Goal: Task Accomplishment & Management: Manage account settings

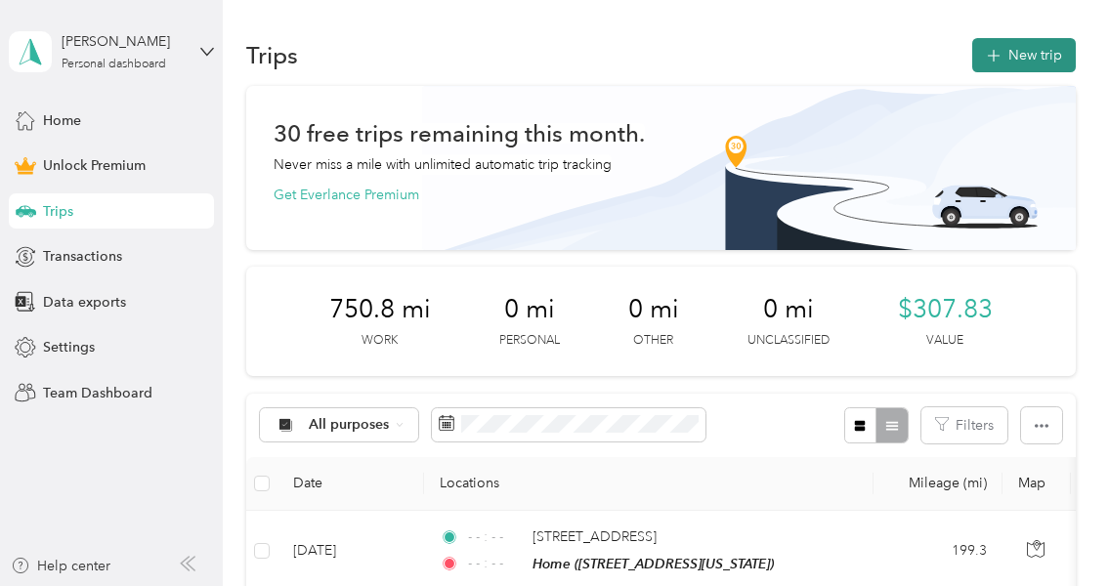
click at [1002, 52] on button "New trip" at bounding box center [1024, 55] width 104 height 34
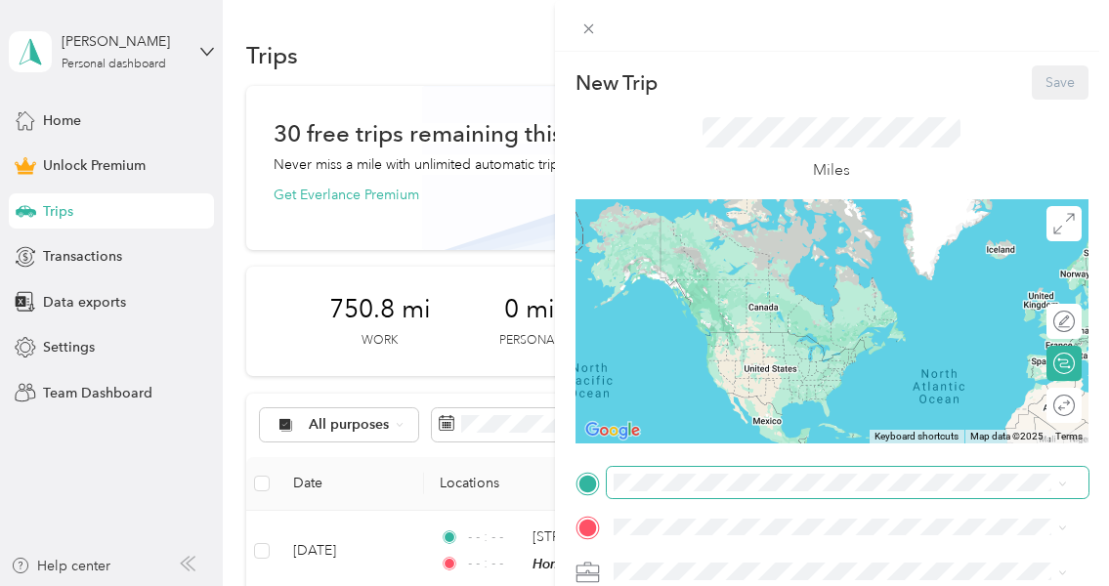
scroll to position [98, 0]
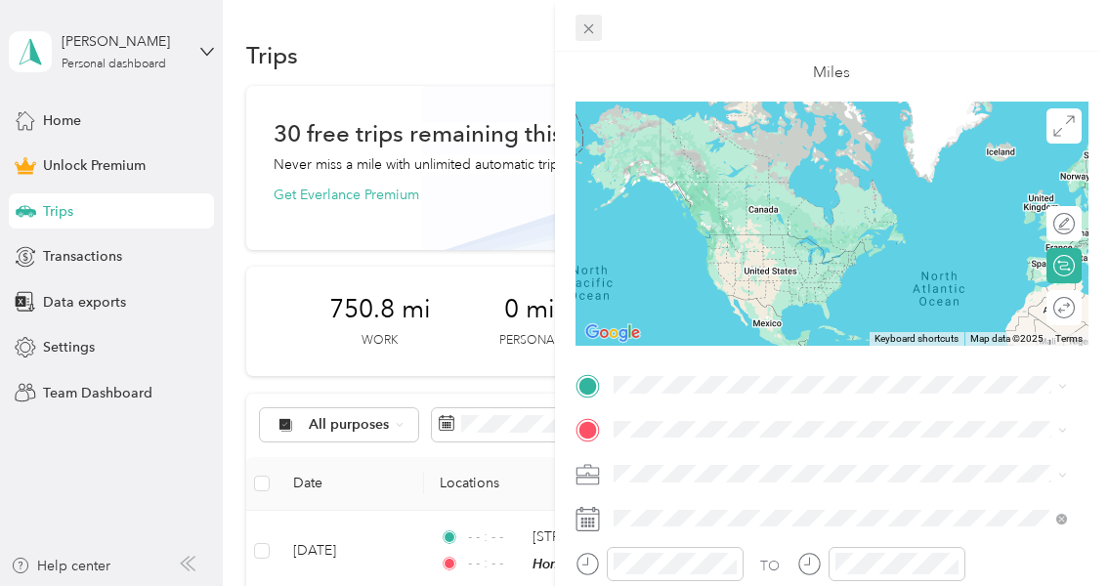
click at [585, 21] on icon at bounding box center [588, 29] width 17 height 17
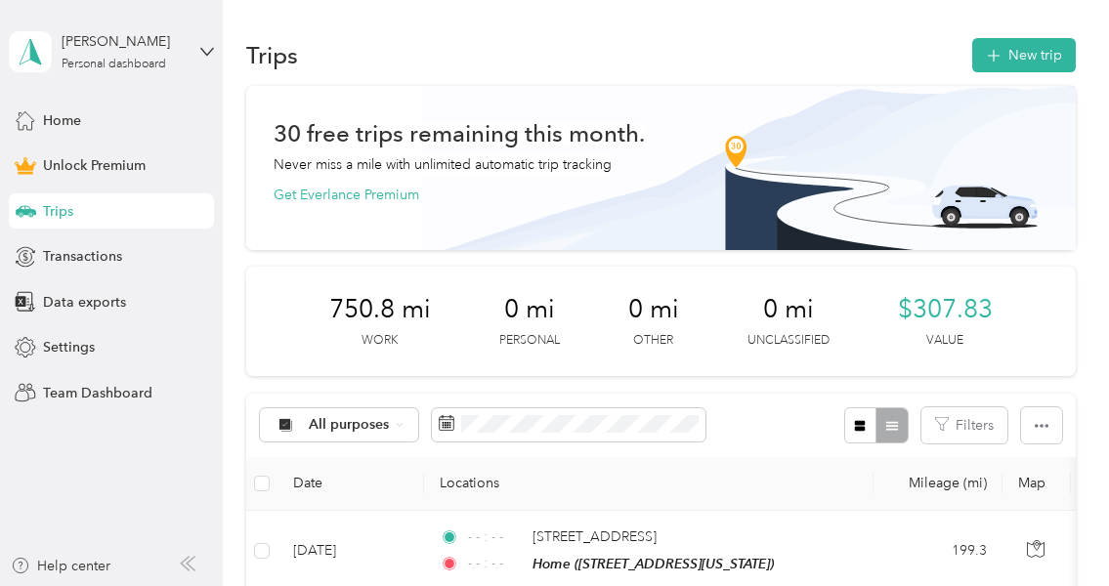
scroll to position [293, 0]
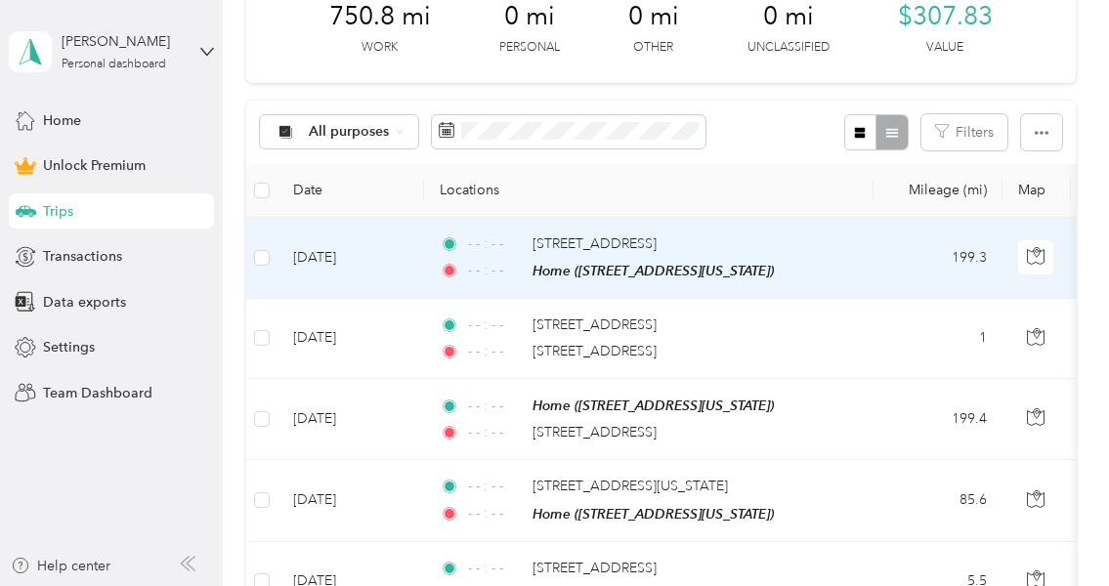
click at [857, 247] on td "- - : - - [STREET_ADDRESS] - - : - - Home ([STREET_ADDRESS][US_STATE])" at bounding box center [649, 258] width 450 height 81
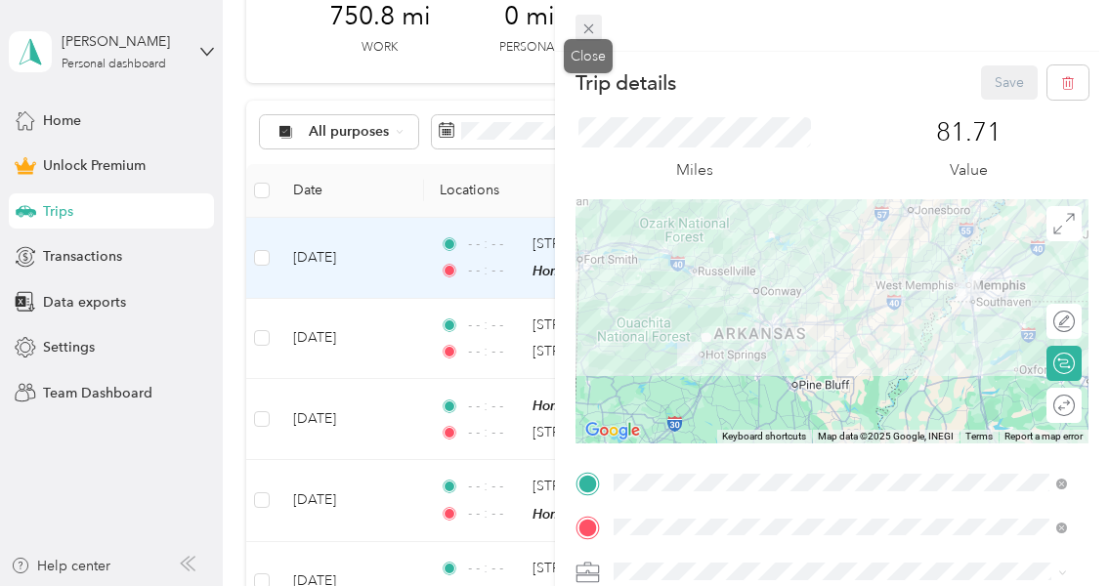
click at [583, 27] on icon at bounding box center [588, 29] width 17 height 17
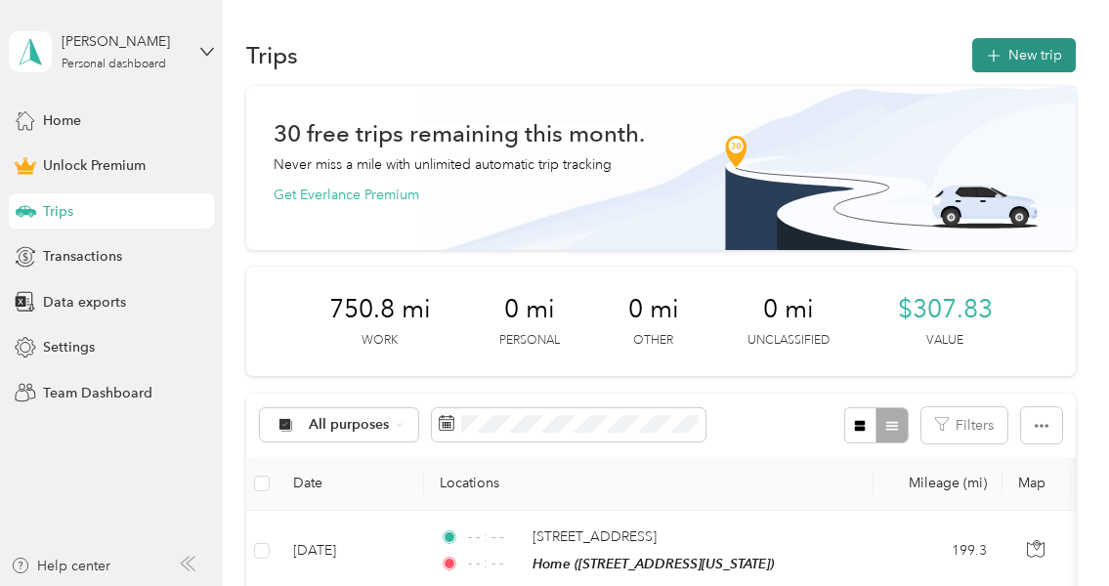
click at [1024, 54] on button "New trip" at bounding box center [1024, 55] width 104 height 34
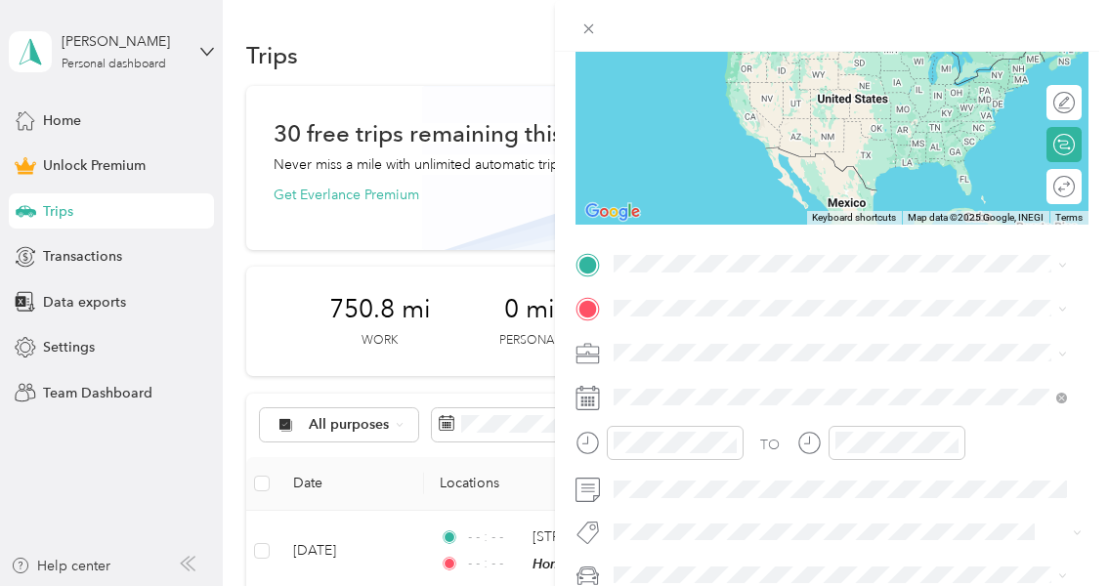
scroll to position [293, 0]
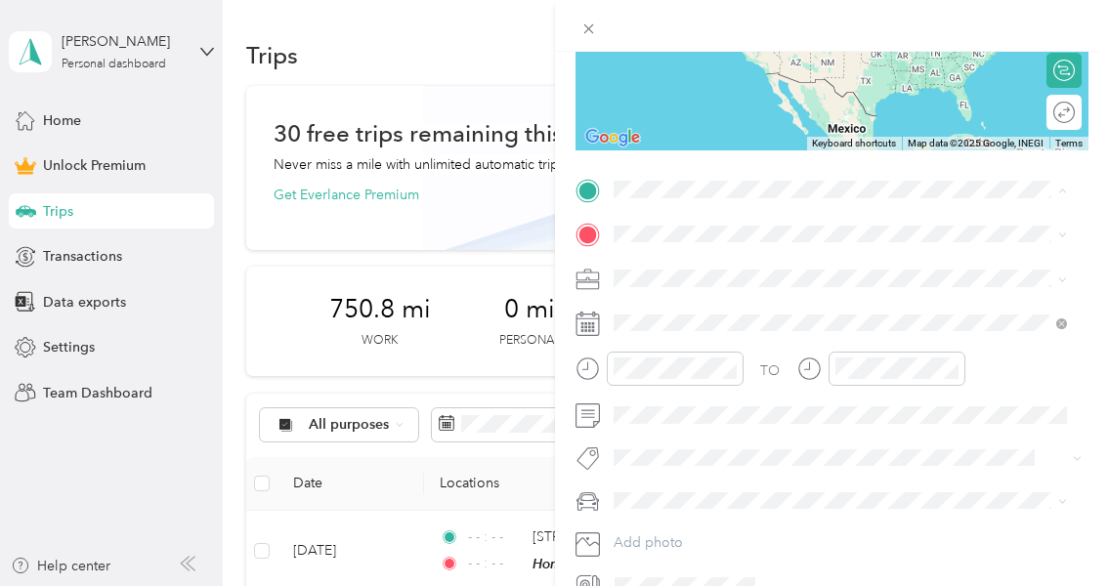
click at [706, 291] on span "[STREET_ADDRESS]" at bounding box center [712, 288] width 124 height 17
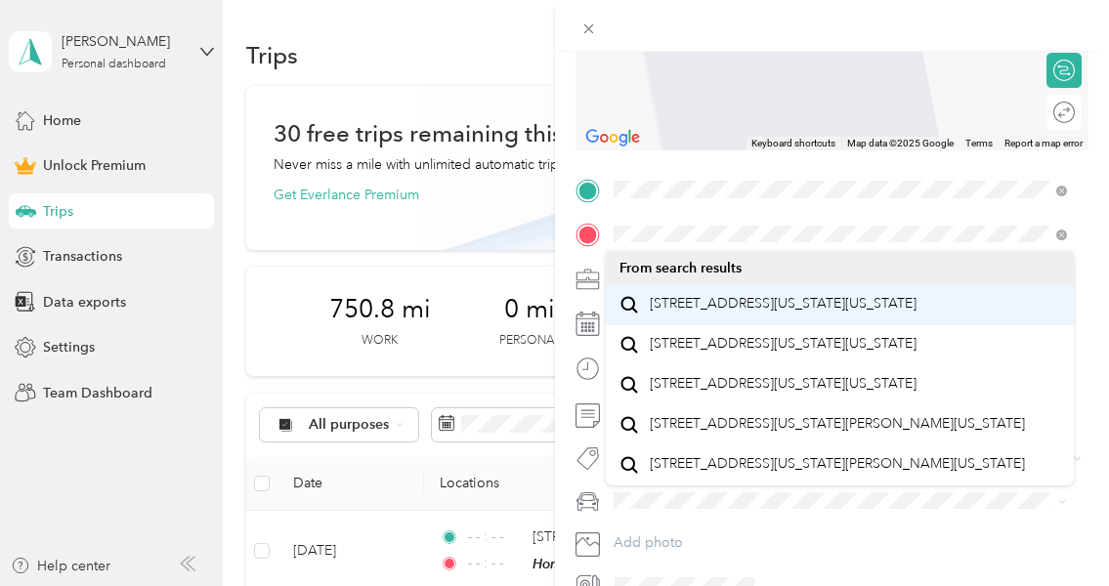
click at [739, 311] on span "[STREET_ADDRESS][US_STATE][US_STATE]" at bounding box center [783, 304] width 267 height 18
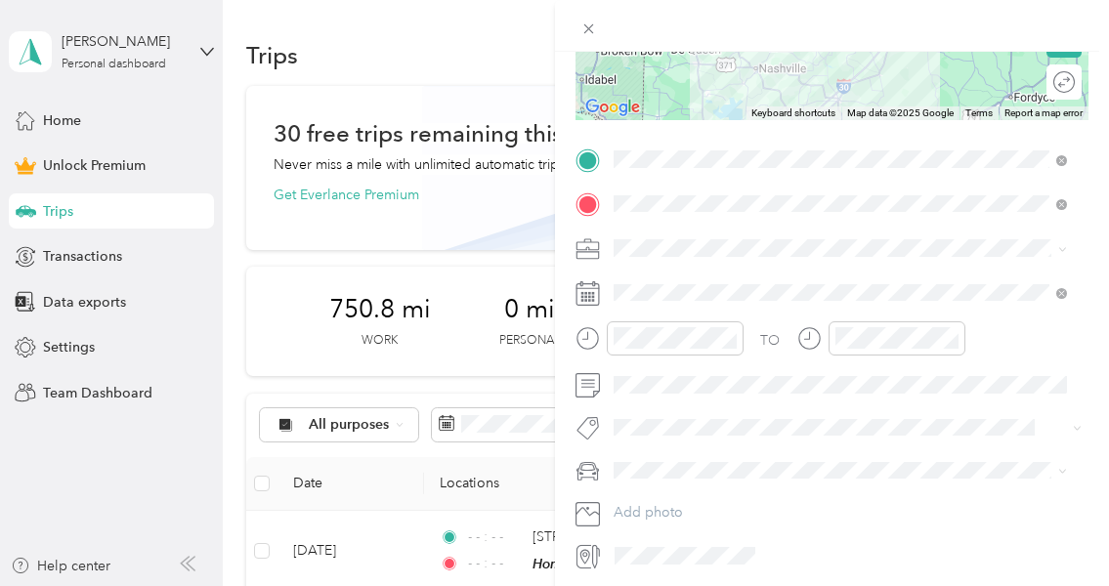
scroll to position [391, 0]
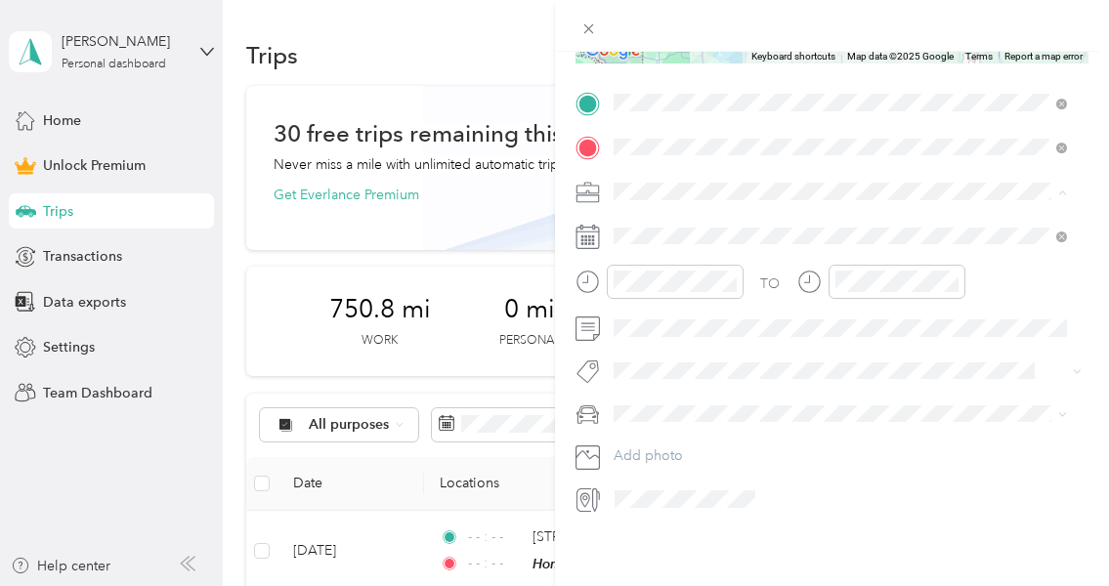
click at [670, 279] on span "Mobile [MEDICAL_DATA]" at bounding box center [699, 283] width 158 height 17
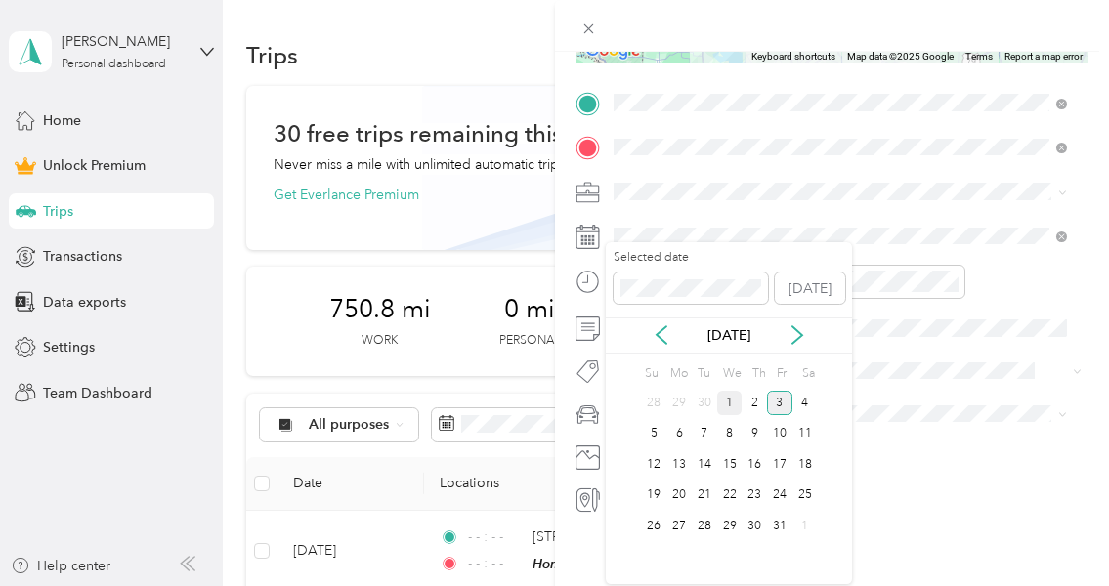
click at [728, 405] on div "1" at bounding box center [729, 403] width 25 height 24
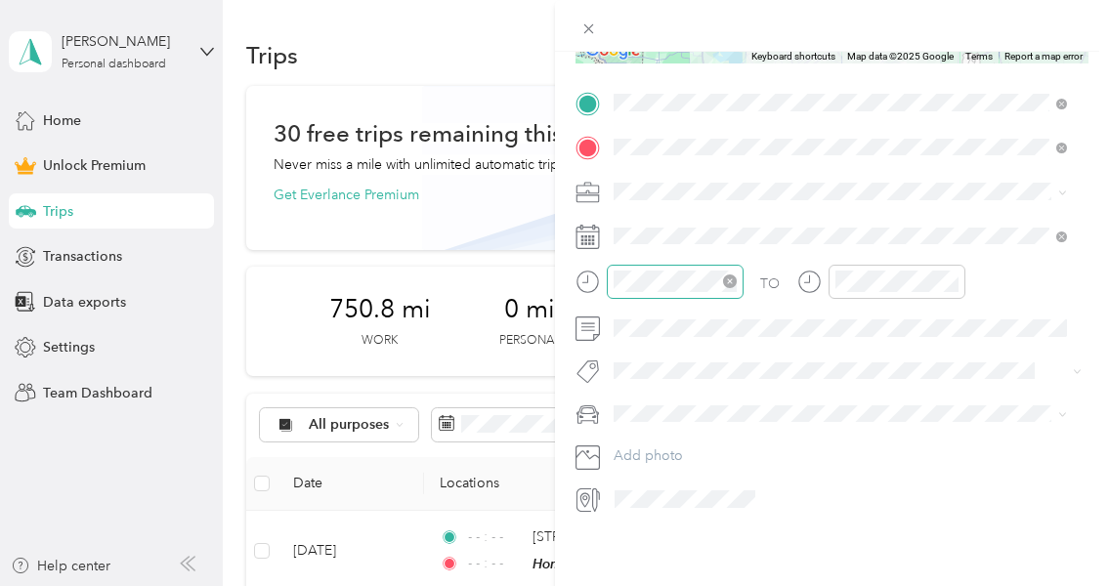
click at [731, 275] on icon "close-circle" at bounding box center [730, 282] width 14 height 14
click at [955, 275] on icon "close-circle" at bounding box center [952, 282] width 14 height 14
click at [681, 389] on span "Quest Diagnostics" at bounding box center [682, 389] width 98 height 18
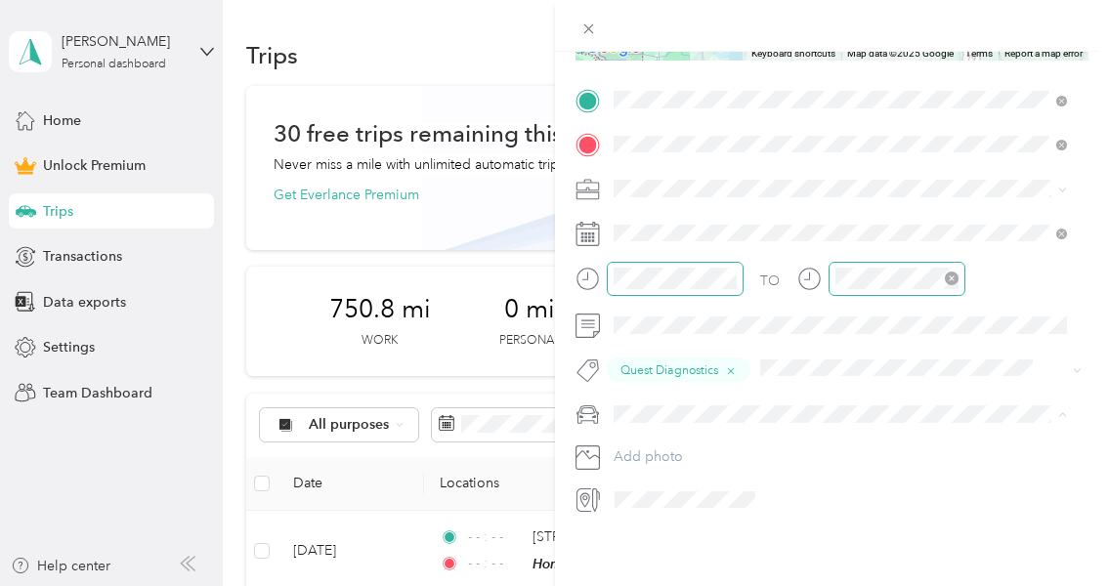
click at [673, 440] on span "Toyota Tundra" at bounding box center [664, 436] width 89 height 17
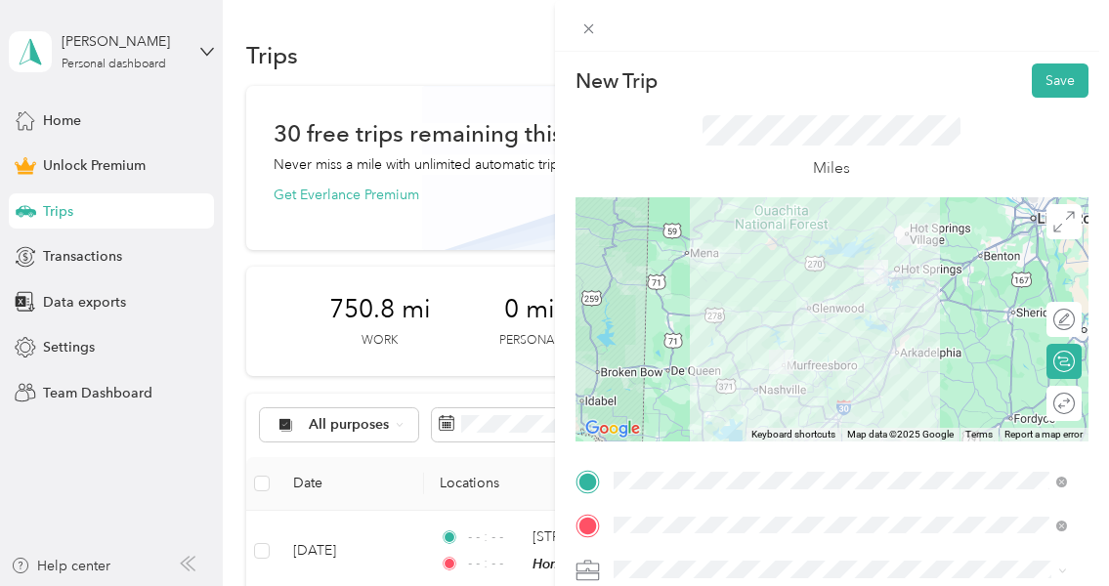
scroll to position [0, 0]
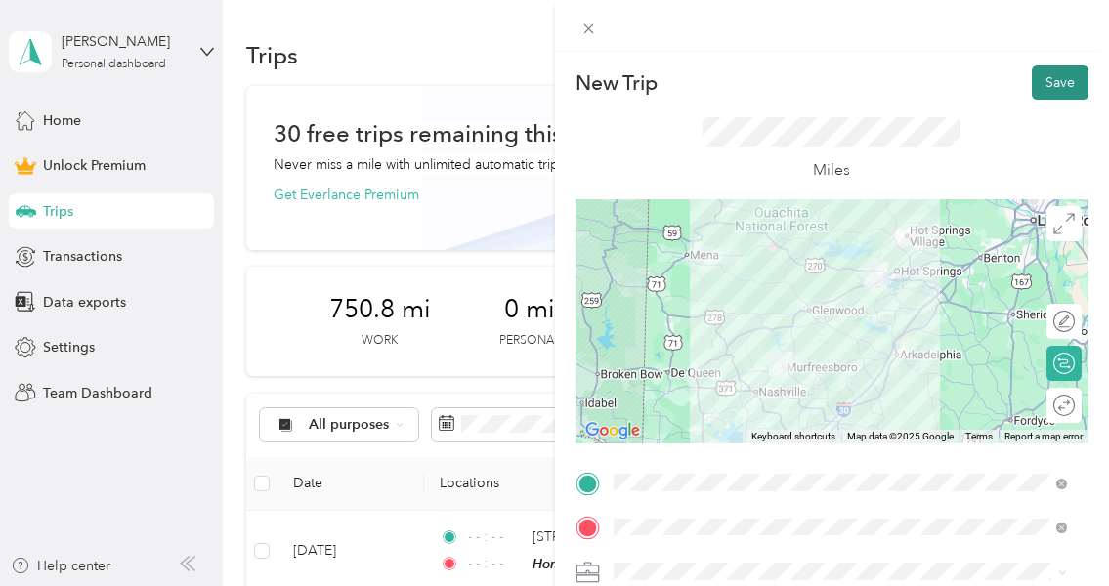
click at [1046, 82] on button "Save" at bounding box center [1060, 82] width 57 height 34
click at [1045, 84] on button "Save" at bounding box center [1060, 82] width 57 height 34
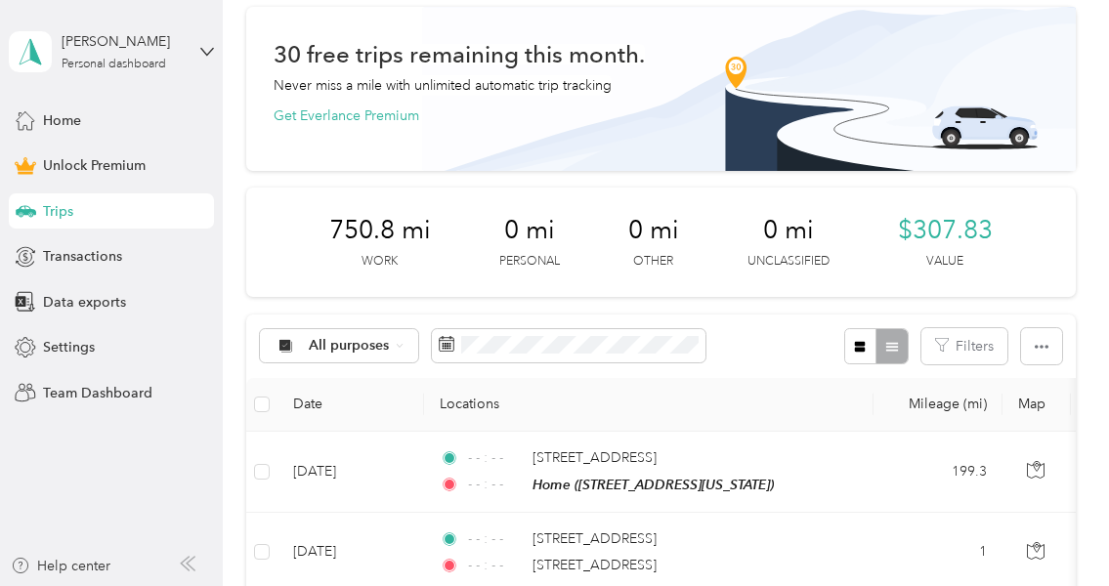
scroll to position [195, 0]
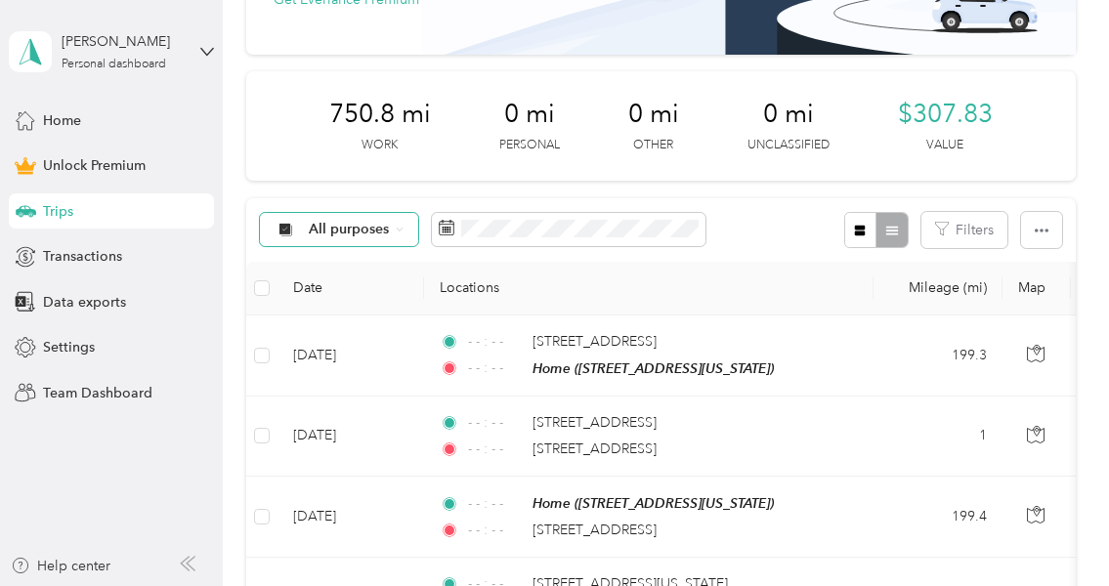
click at [400, 228] on icon at bounding box center [400, 230] width 8 height 8
click at [380, 401] on span "Mobile [MEDICAL_DATA]" at bounding box center [391, 401] width 165 height 21
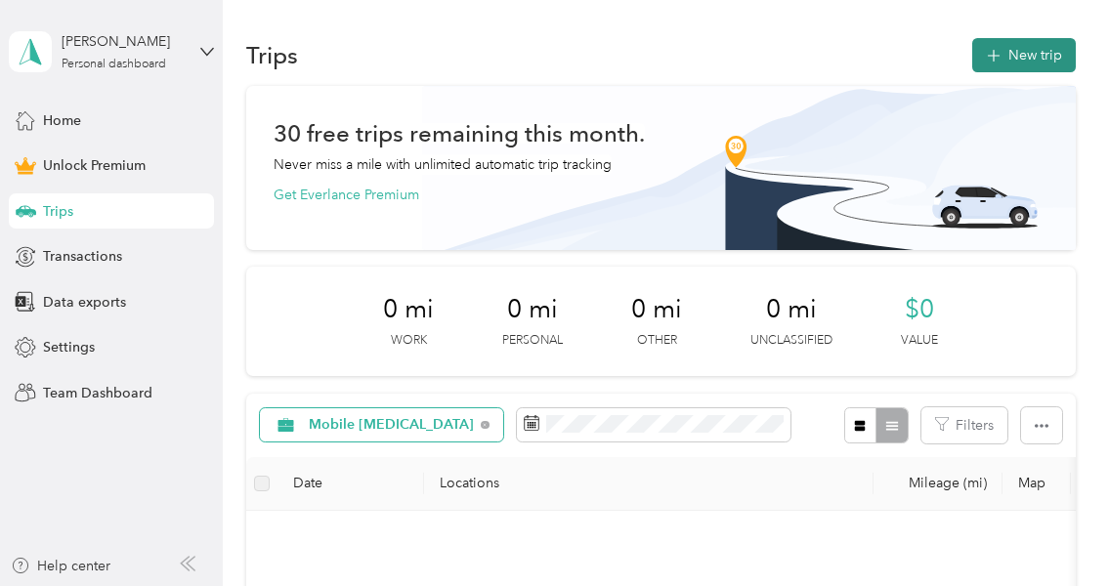
click at [1009, 50] on button "New trip" at bounding box center [1024, 55] width 104 height 34
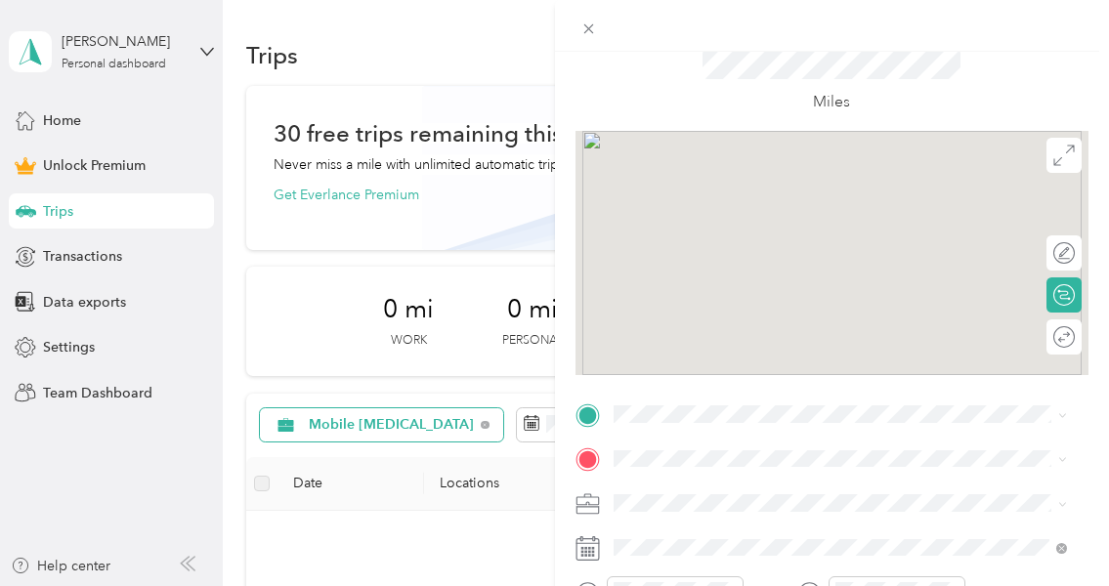
scroll to position [98, 0]
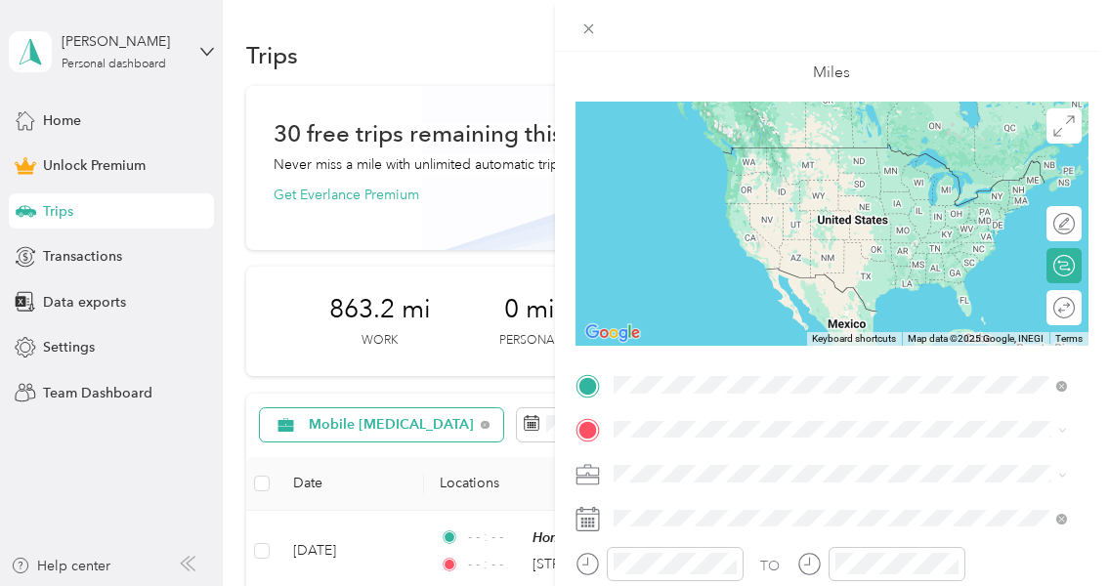
click at [766, 143] on span "[STREET_ADDRESS][US_STATE][US_STATE]" at bounding box center [783, 147] width 267 height 18
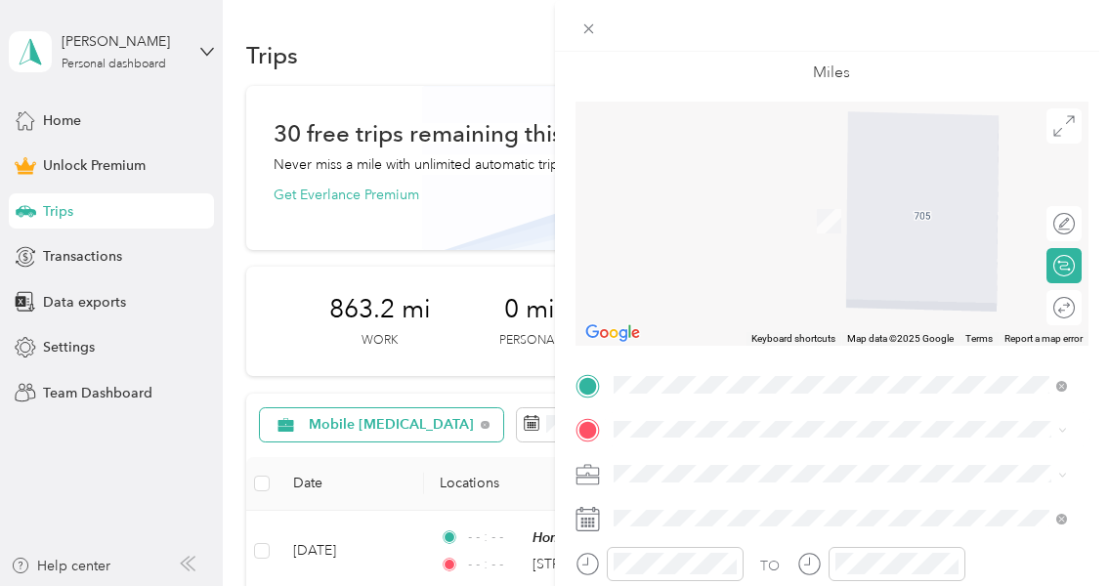
click at [810, 193] on span "[STREET_ADDRESS][US_STATE][US_STATE]" at bounding box center [783, 192] width 267 height 18
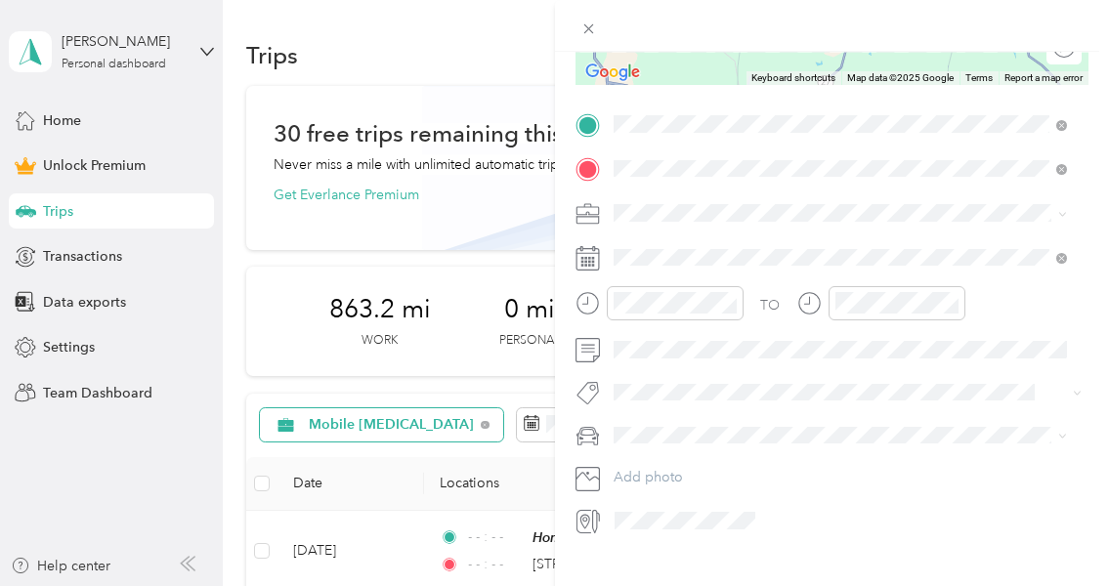
scroll to position [391, 0]
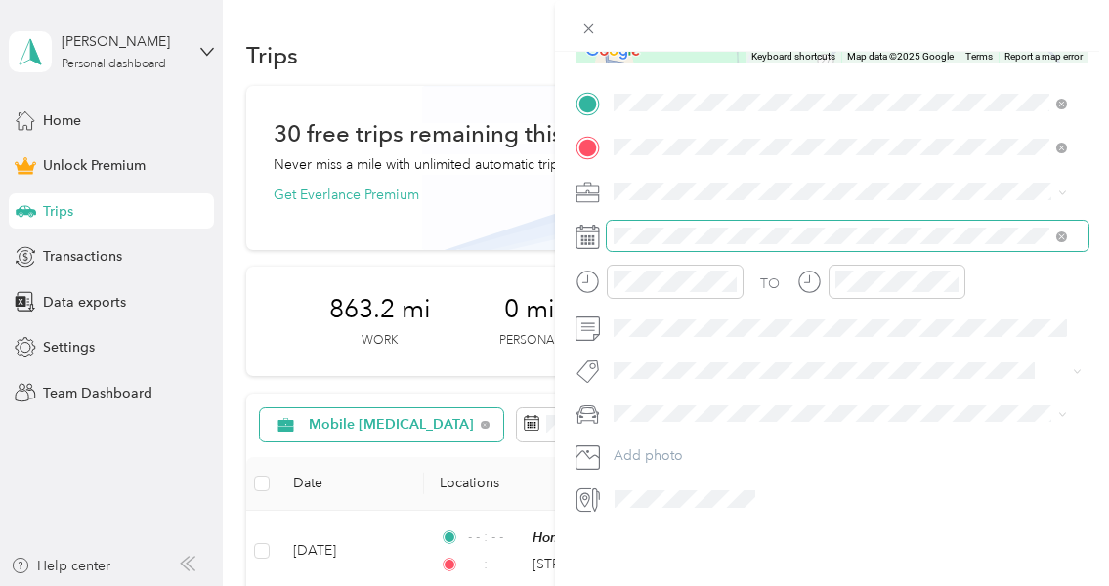
click at [727, 221] on span at bounding box center [848, 236] width 483 height 31
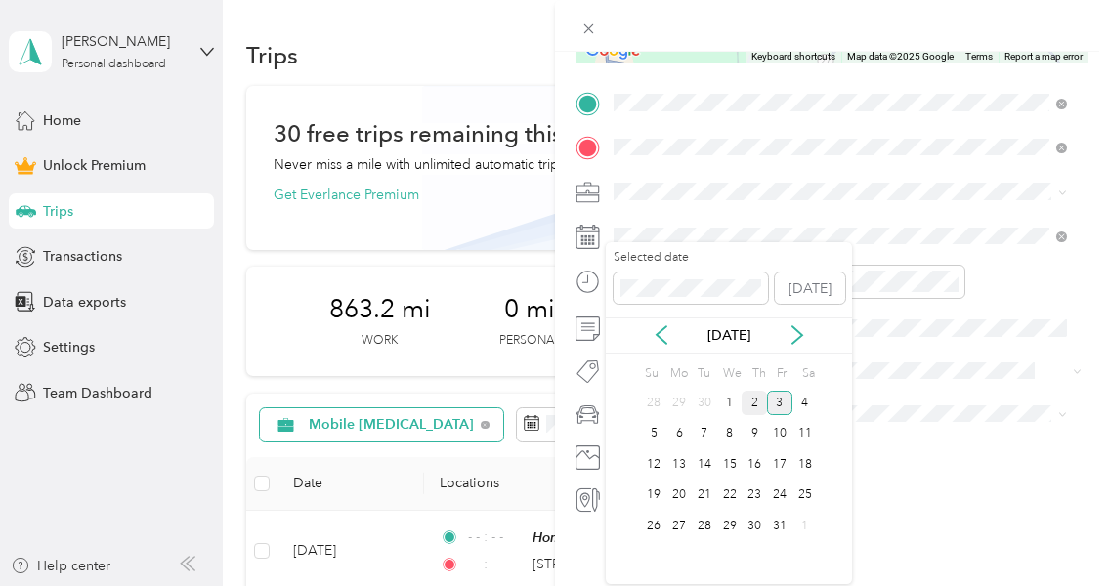
click at [750, 396] on div "2" at bounding box center [754, 403] width 25 height 24
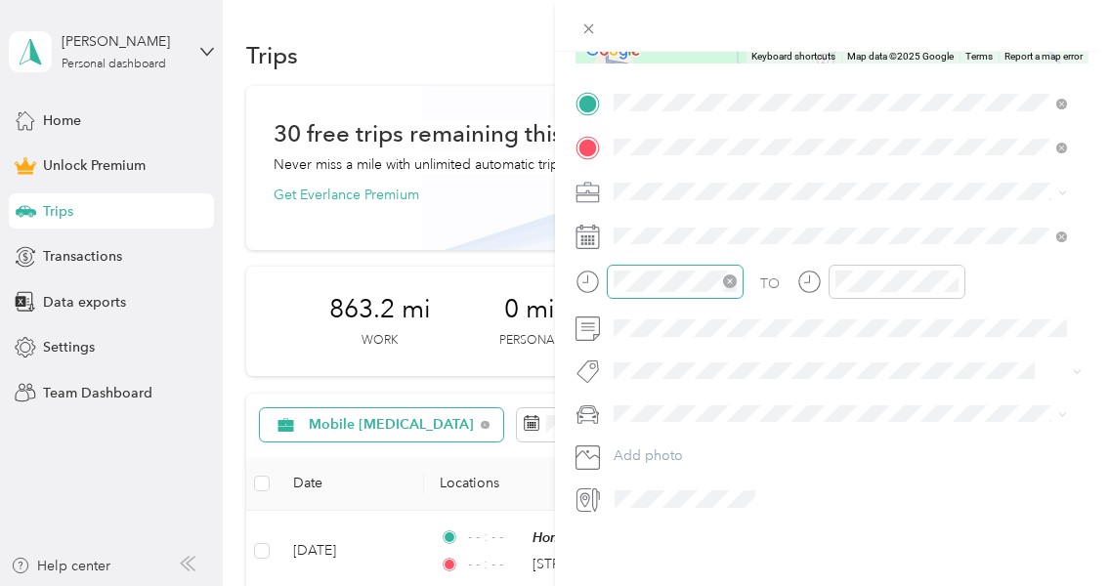
click at [733, 275] on icon "close-circle" at bounding box center [730, 282] width 14 height 14
click at [957, 275] on icon "close-circle" at bounding box center [952, 282] width 14 height 14
click at [680, 279] on span "Mobile [MEDICAL_DATA]" at bounding box center [699, 283] width 158 height 17
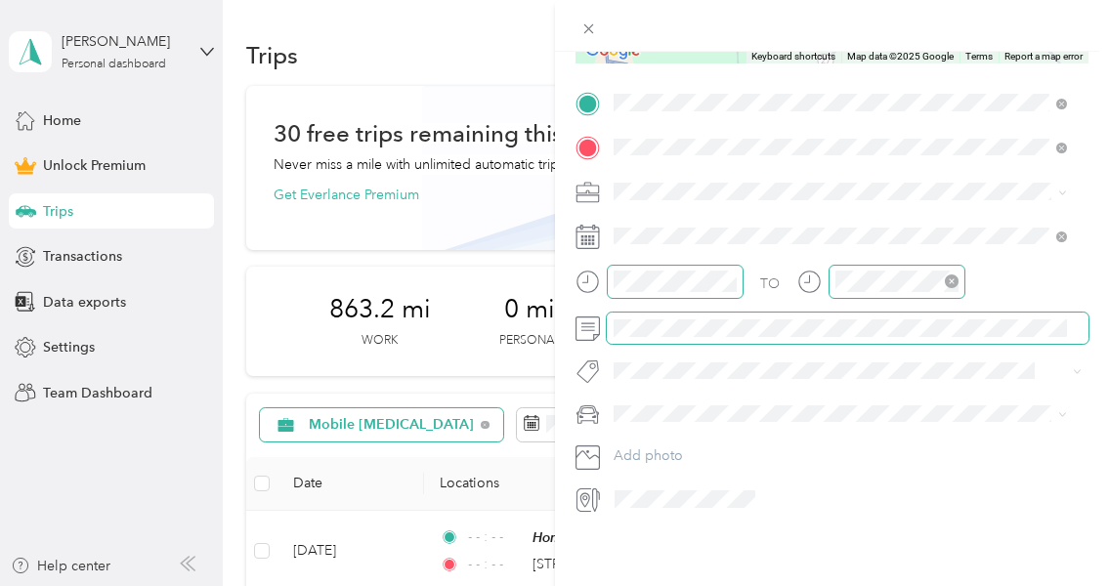
scroll to position [394, 0]
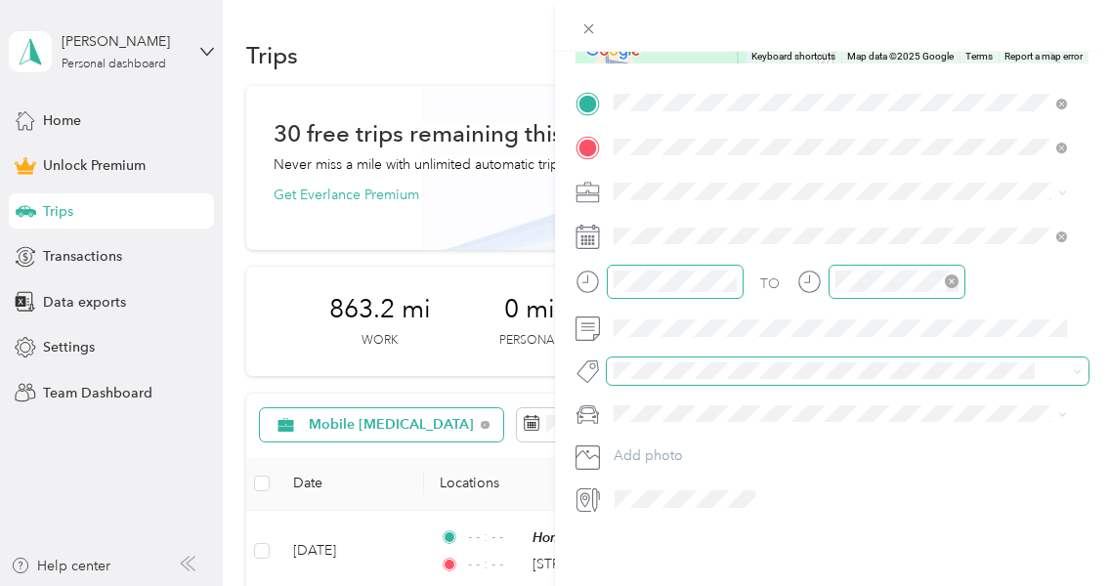
click at [664, 585] on div "New Trip Save This trip cannot be edited because it is either under review, app…" at bounding box center [549, 586] width 1099 height 0
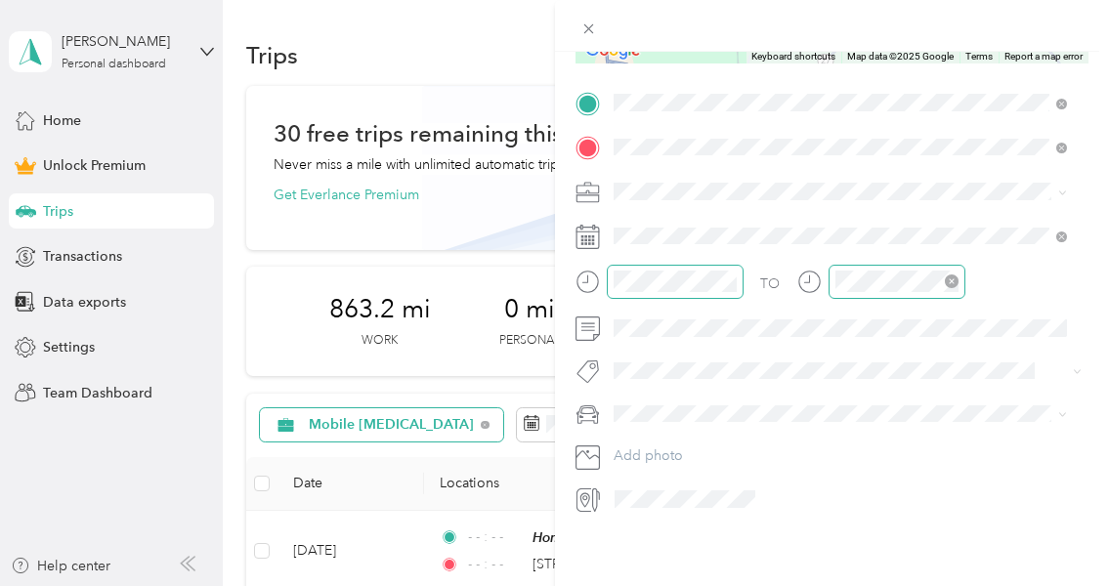
click at [660, 585] on div "New Trip Save This trip cannot be edited because it is either under review, app…" at bounding box center [549, 586] width 1099 height 0
click at [669, 430] on span "Toyota Tundra" at bounding box center [664, 433] width 89 height 17
click at [661, 392] on span "Quest Diagnostics" at bounding box center [682, 391] width 98 height 18
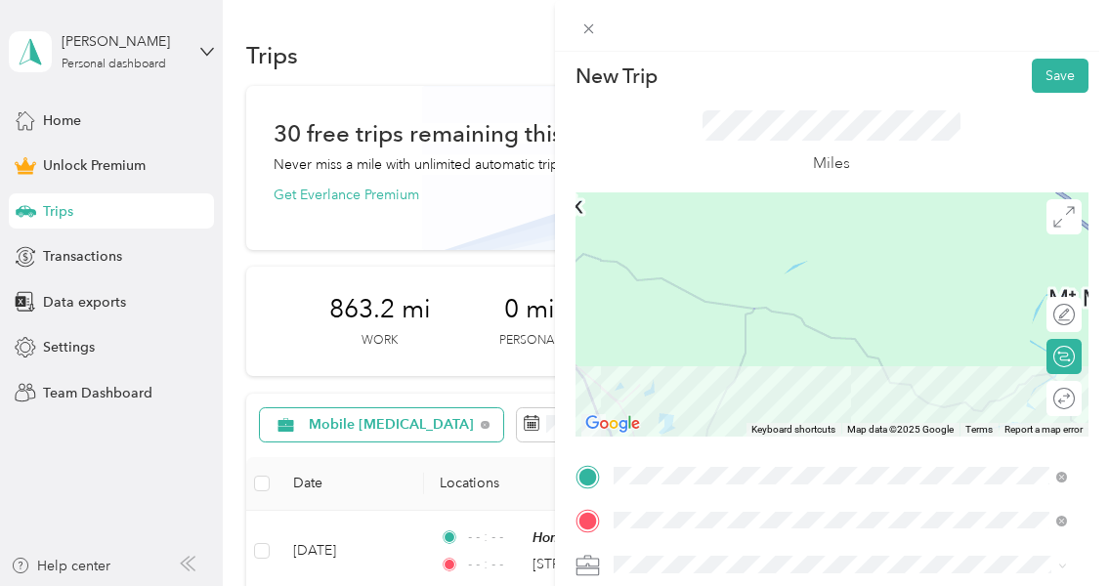
scroll to position [0, 0]
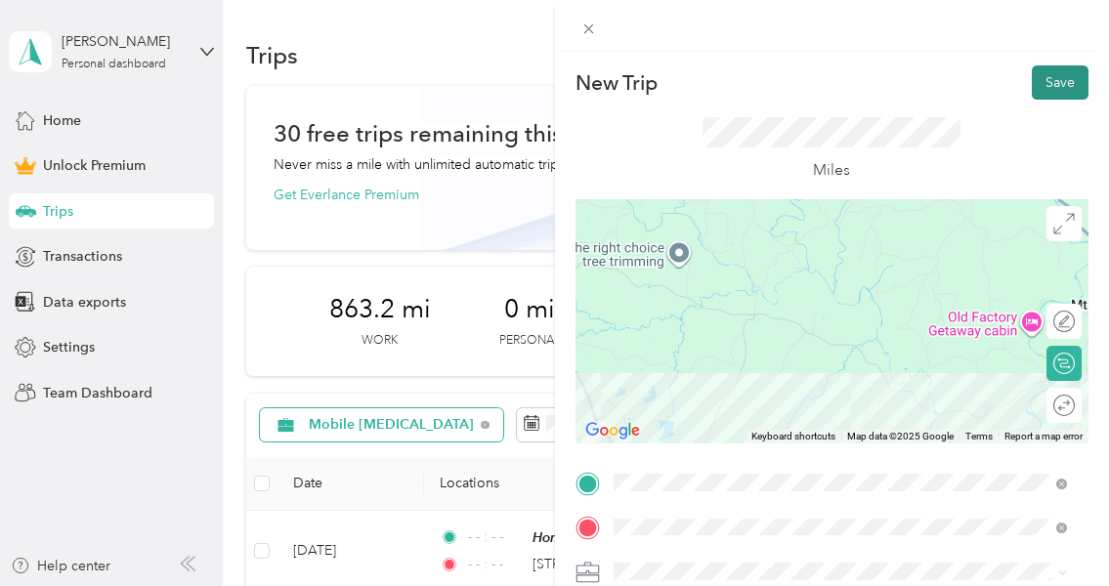
click at [1047, 77] on button "Save" at bounding box center [1060, 82] width 57 height 34
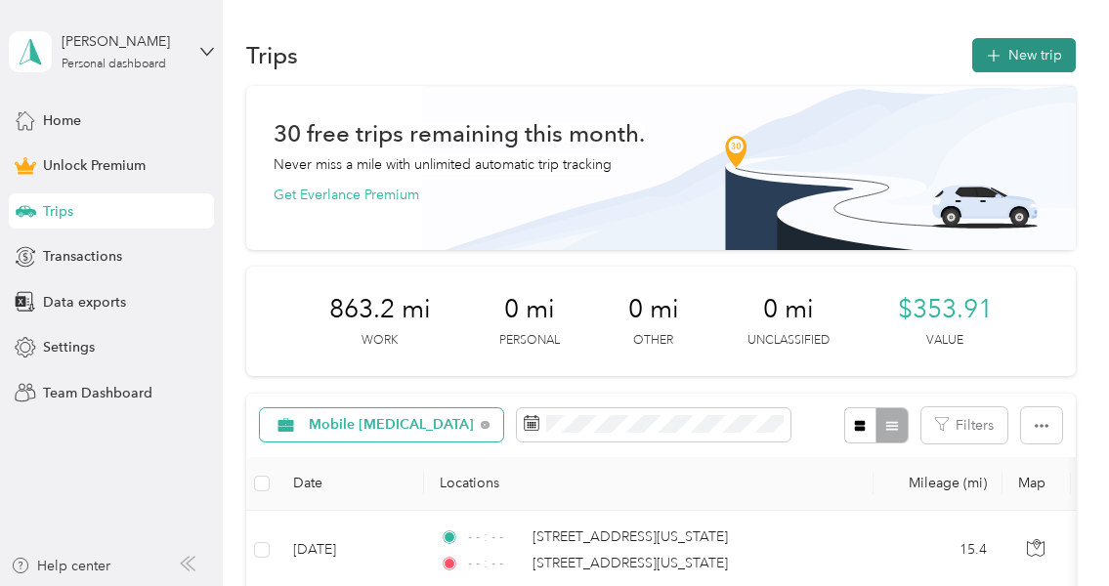
click at [1043, 46] on button "New trip" at bounding box center [1024, 55] width 104 height 34
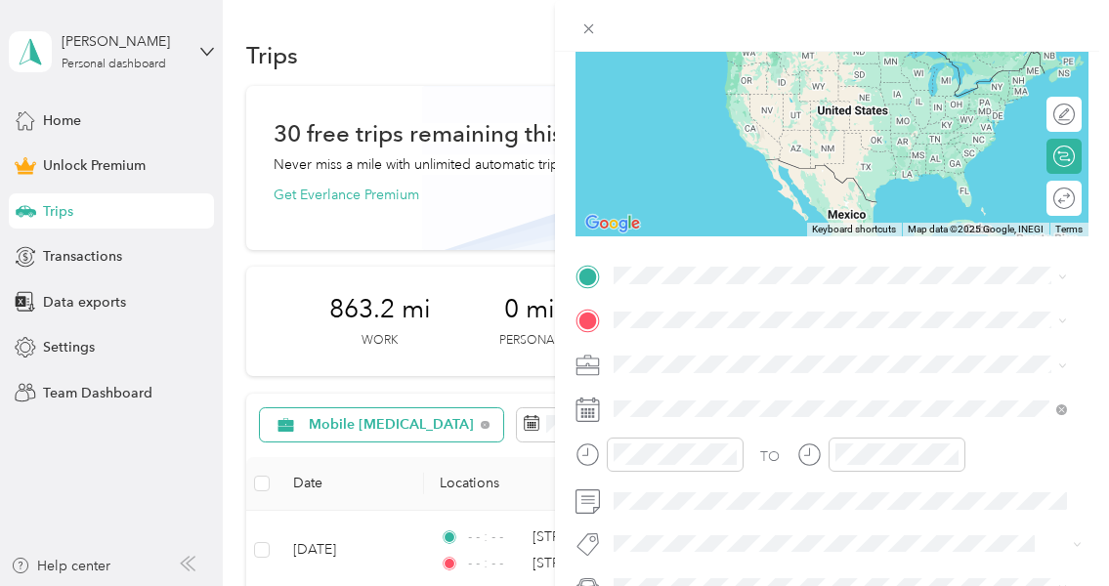
scroll to position [391, 0]
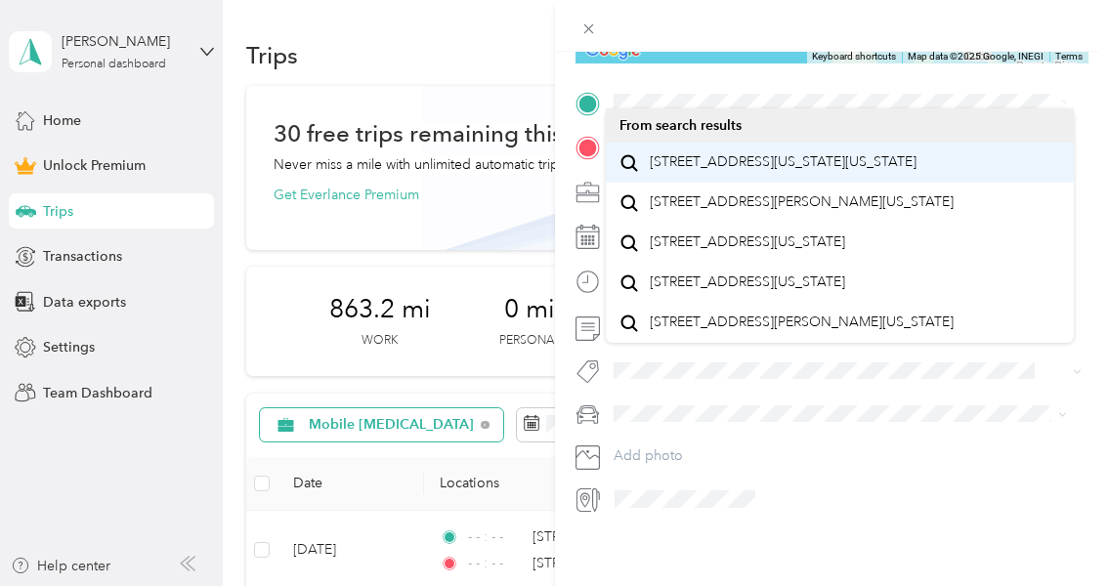
click at [777, 169] on span "[STREET_ADDRESS][US_STATE][US_STATE]" at bounding box center [783, 162] width 267 height 18
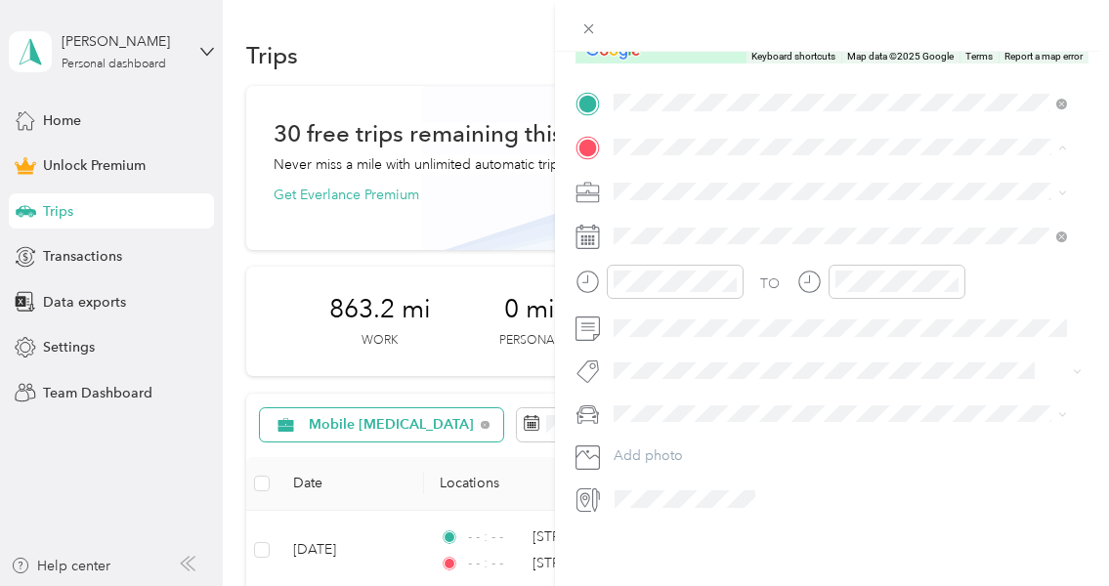
click at [633, 225] on icon at bounding box center [630, 225] width 20 height 20
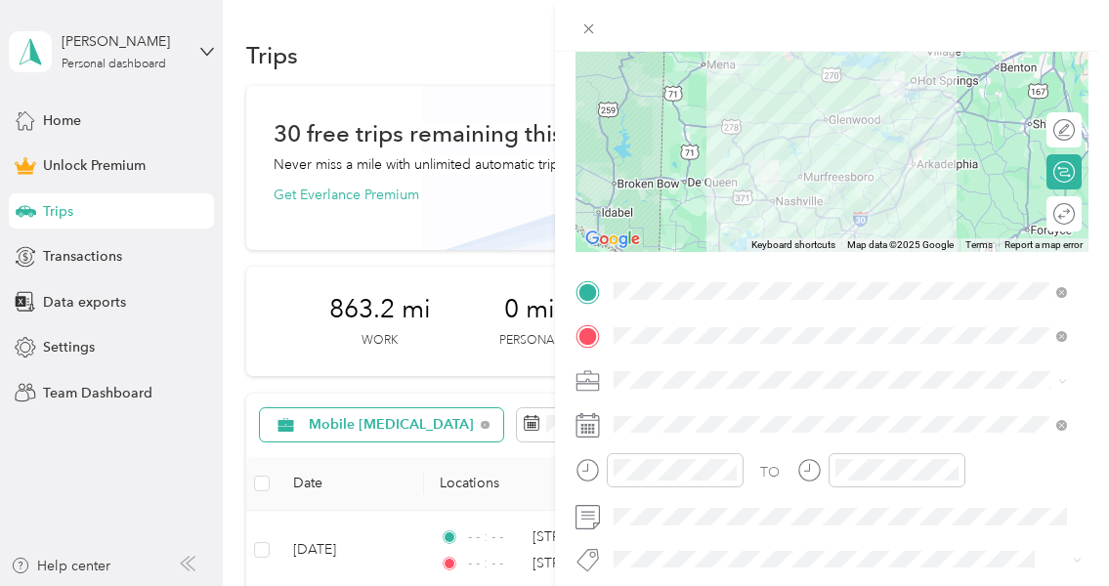
scroll to position [195, 0]
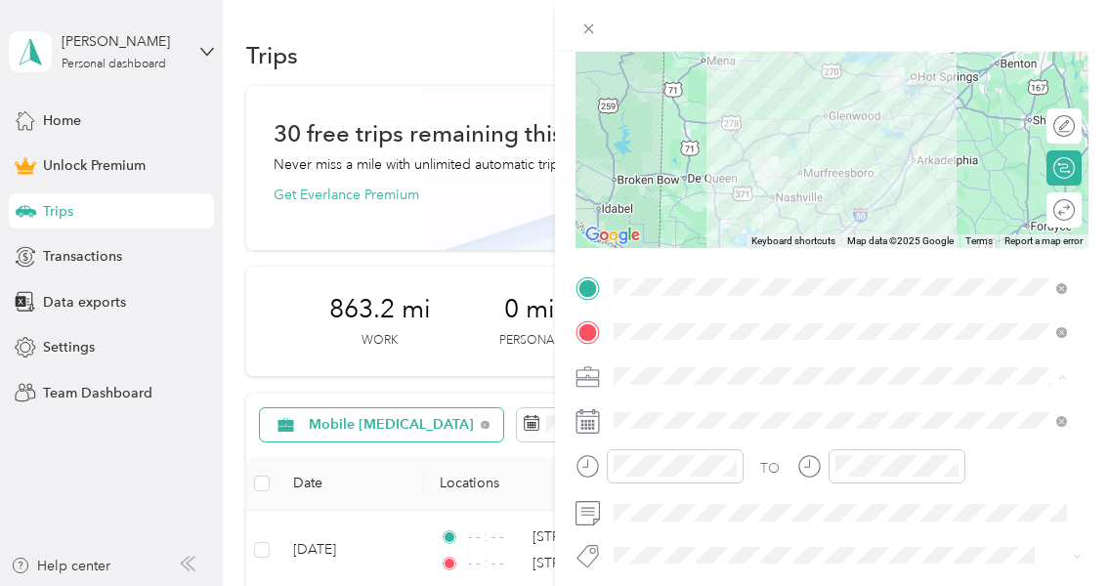
click at [669, 173] on span "Mobile [MEDICAL_DATA]" at bounding box center [699, 170] width 158 height 17
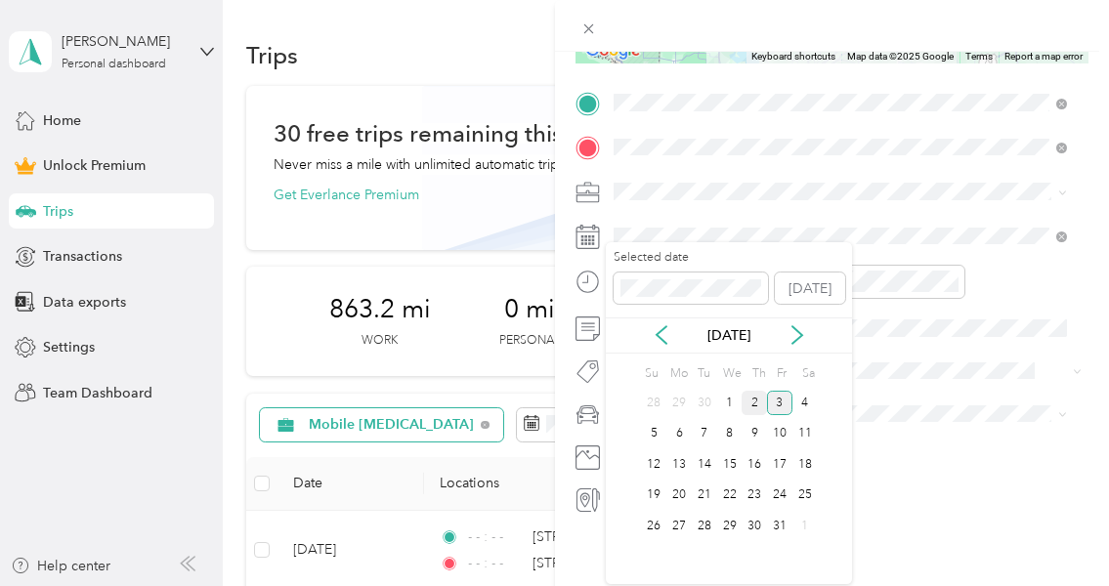
click at [755, 404] on div "2" at bounding box center [754, 403] width 25 height 24
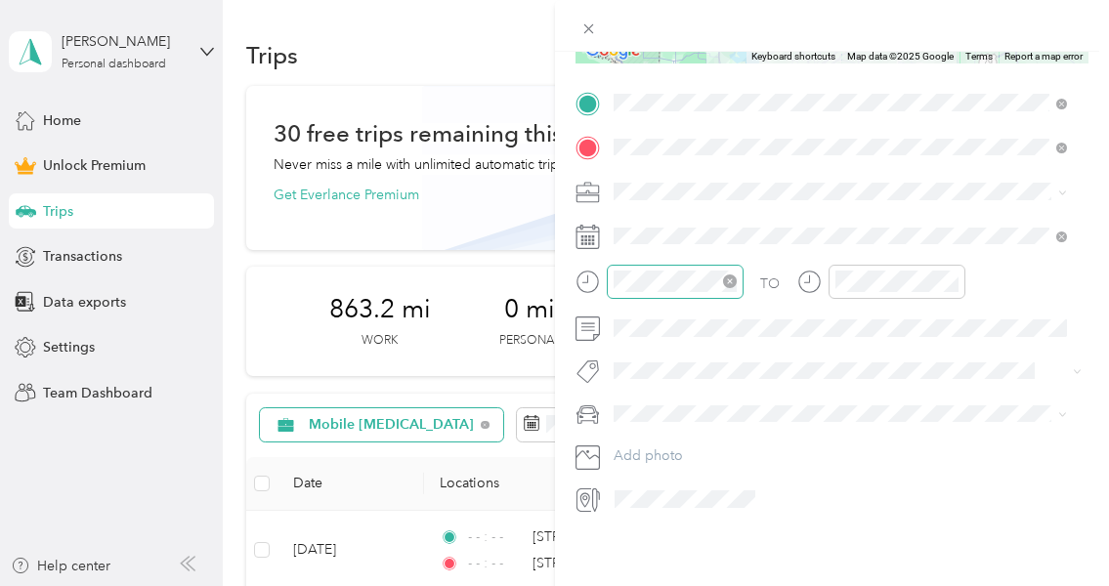
click at [735, 275] on icon "close-circle" at bounding box center [730, 282] width 14 height 14
click at [950, 275] on icon "close-circle" at bounding box center [952, 282] width 14 height 14
drag, startPoint x: 649, startPoint y: 386, endPoint x: 650, endPoint y: 397, distance: 10.8
click at [650, 386] on span "Quest Diagnostics" at bounding box center [682, 394] width 98 height 18
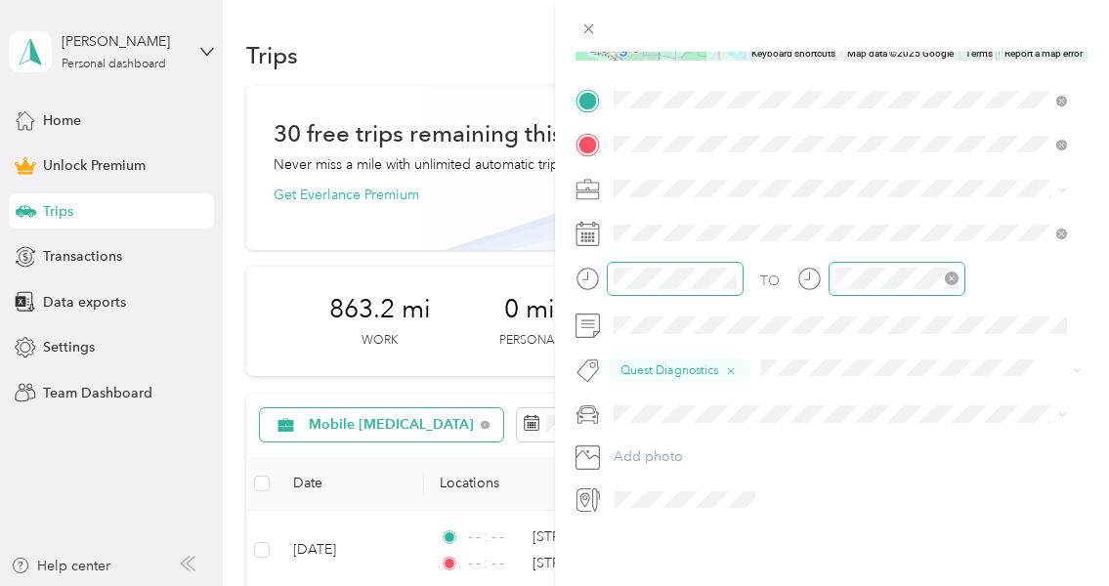
click at [670, 443] on span "Toyota Tundra" at bounding box center [664, 440] width 89 height 17
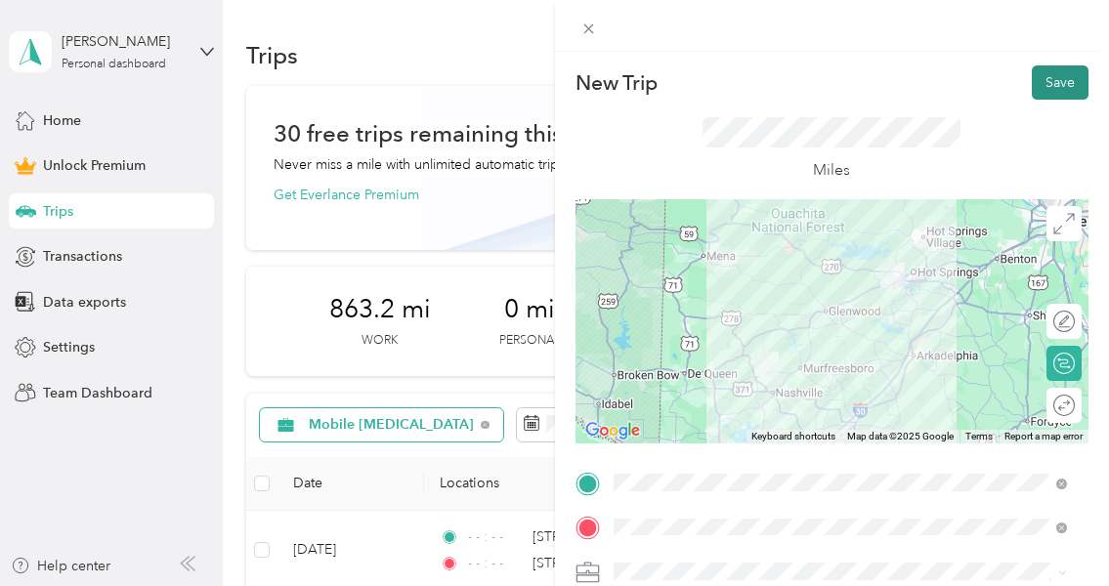
click at [1051, 79] on button "Save" at bounding box center [1060, 82] width 57 height 34
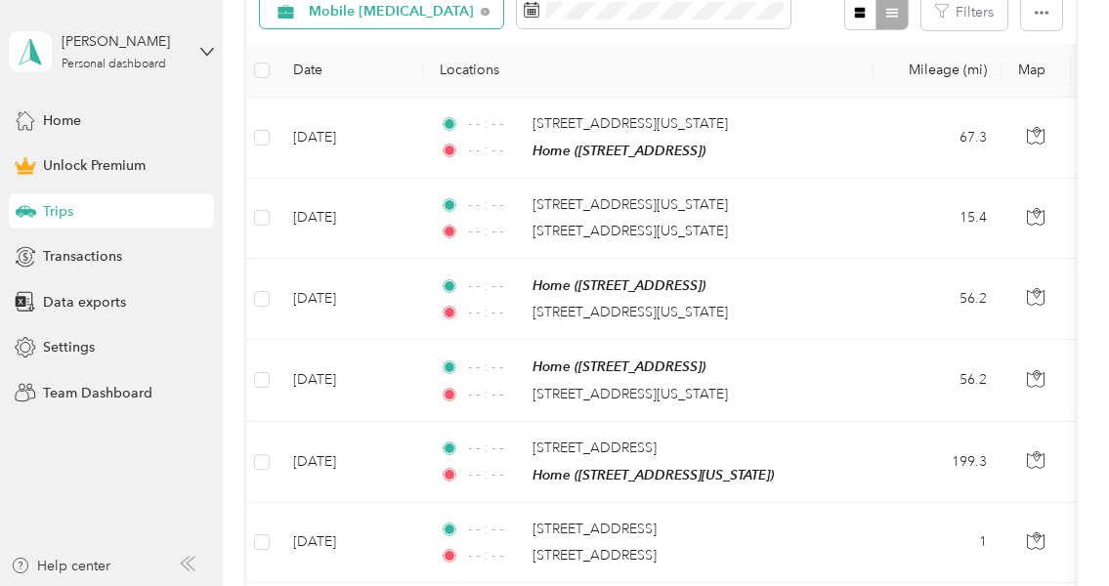
scroll to position [418, 0]
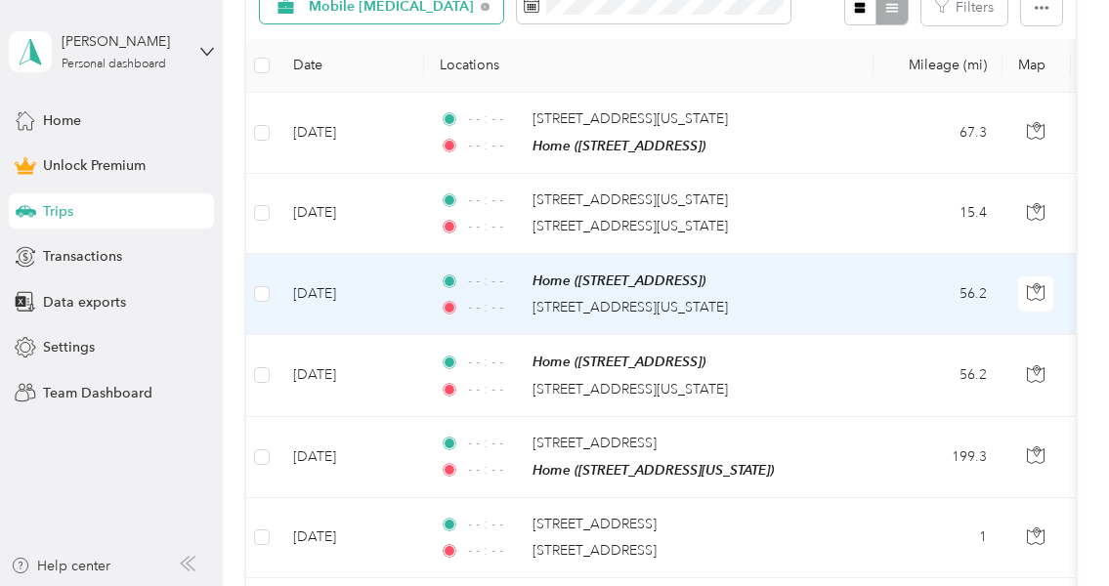
click at [376, 283] on td "[DATE]" at bounding box center [351, 294] width 147 height 81
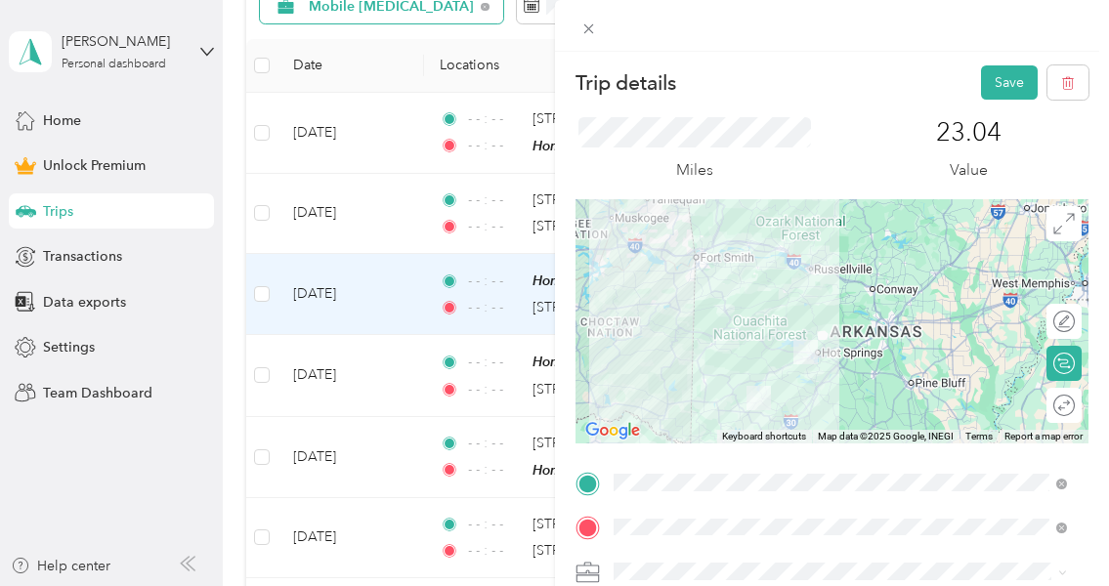
click at [992, 77] on button "Save" at bounding box center [1009, 82] width 57 height 34
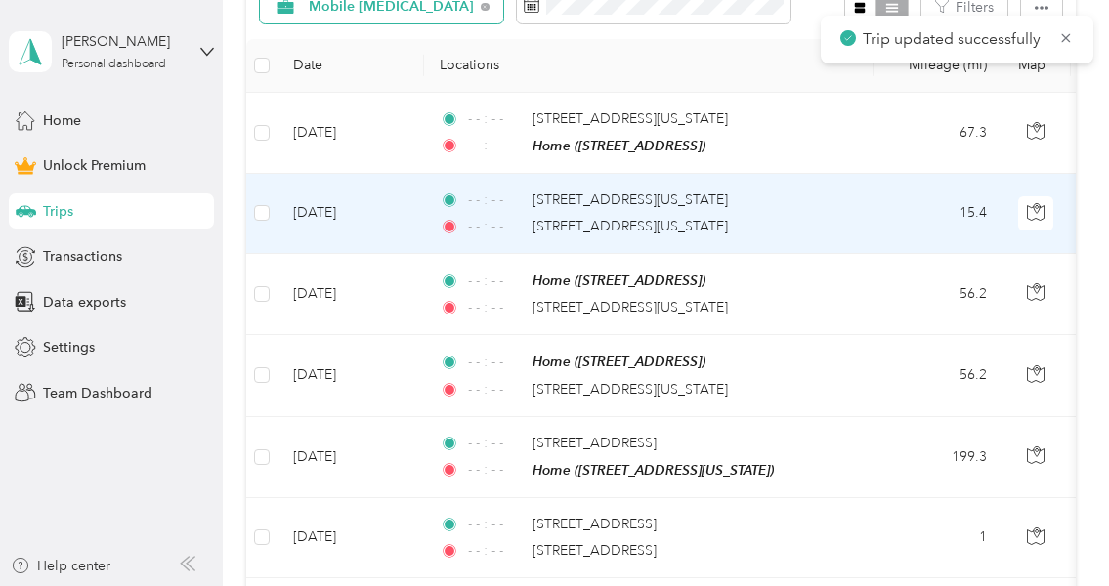
click at [427, 230] on td "- - : - - [STREET_ADDRESS][US_STATE] - - : - - [STREET_ADDRESS][US_STATE]" at bounding box center [649, 214] width 450 height 80
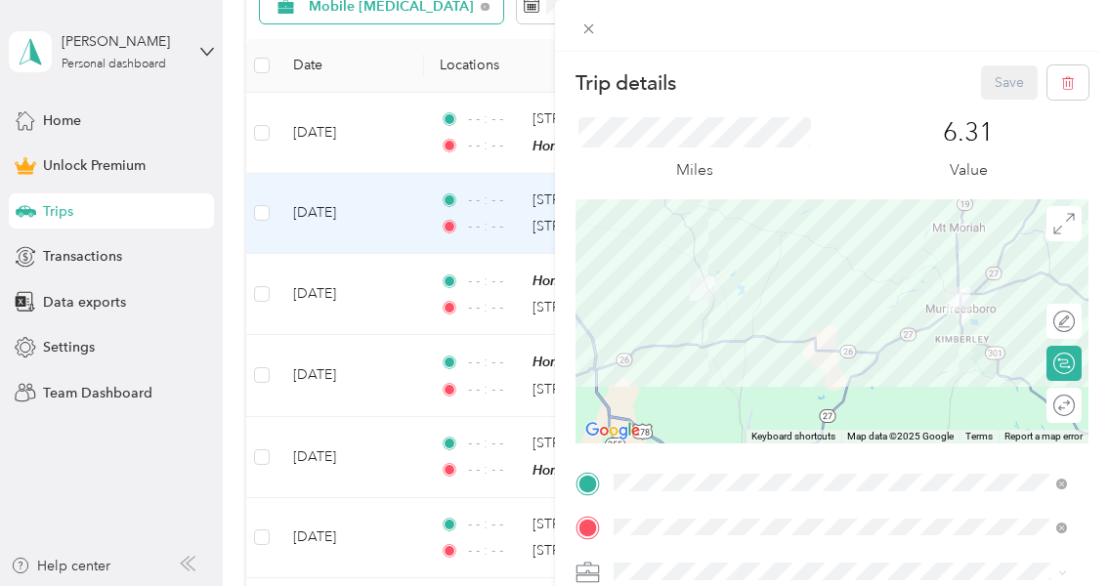
click at [362, 145] on div "Trip details Save This trip cannot be edited because it is either under review,…" at bounding box center [554, 293] width 1109 height 586
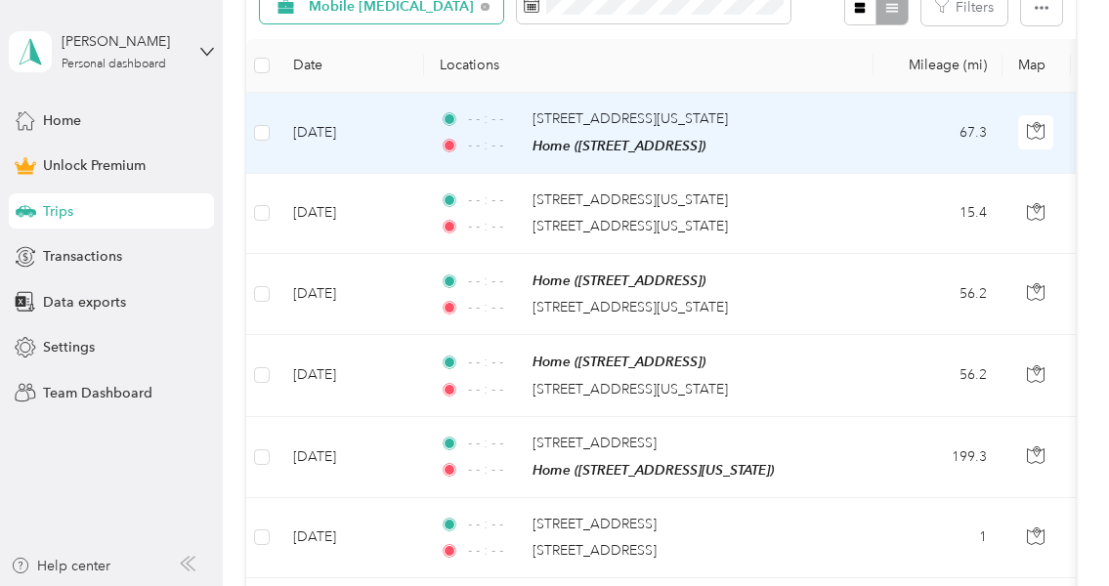
click at [394, 146] on td "[DATE]" at bounding box center [351, 133] width 147 height 81
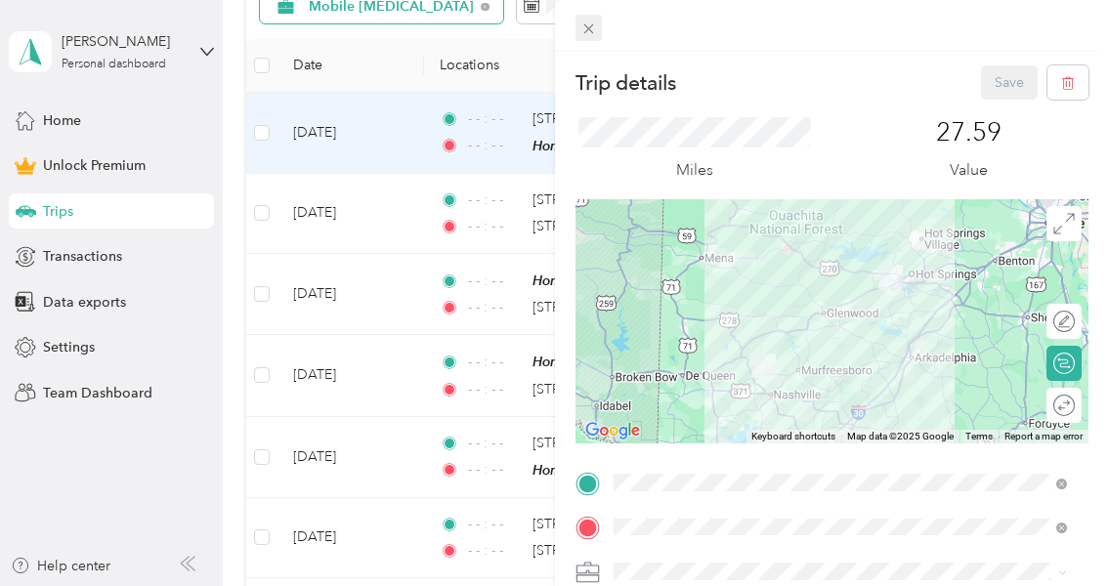
click at [585, 25] on icon at bounding box center [588, 29] width 10 height 10
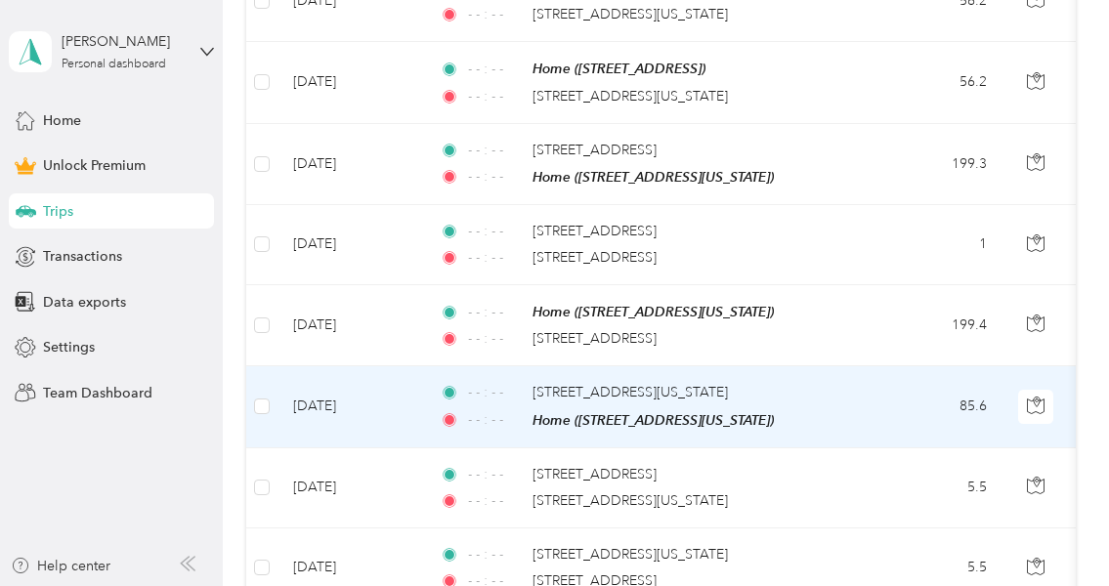
scroll to position [418, 0]
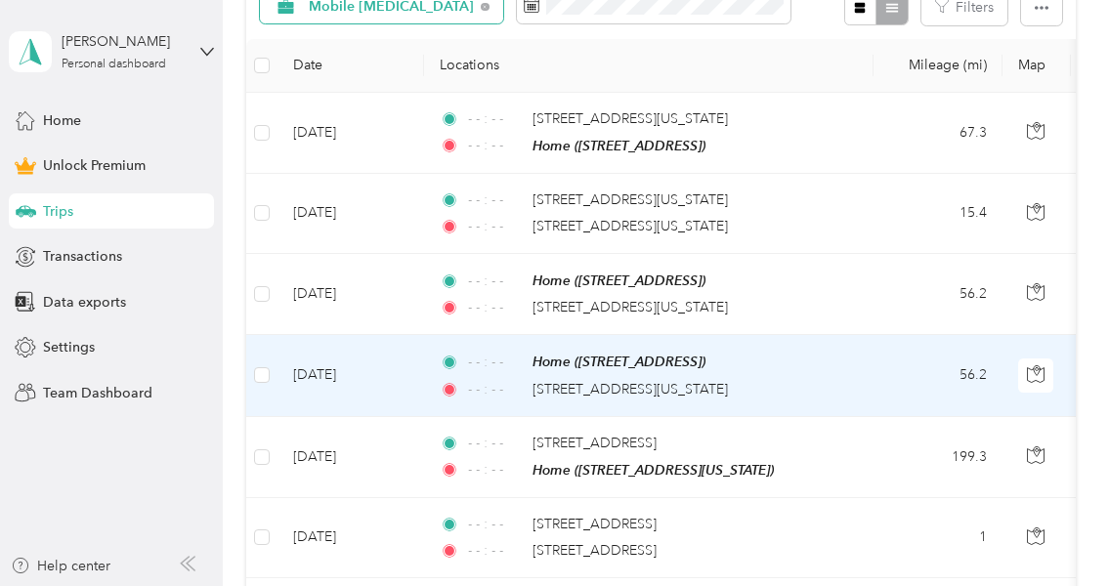
click at [395, 362] on td "[DATE]" at bounding box center [351, 375] width 147 height 81
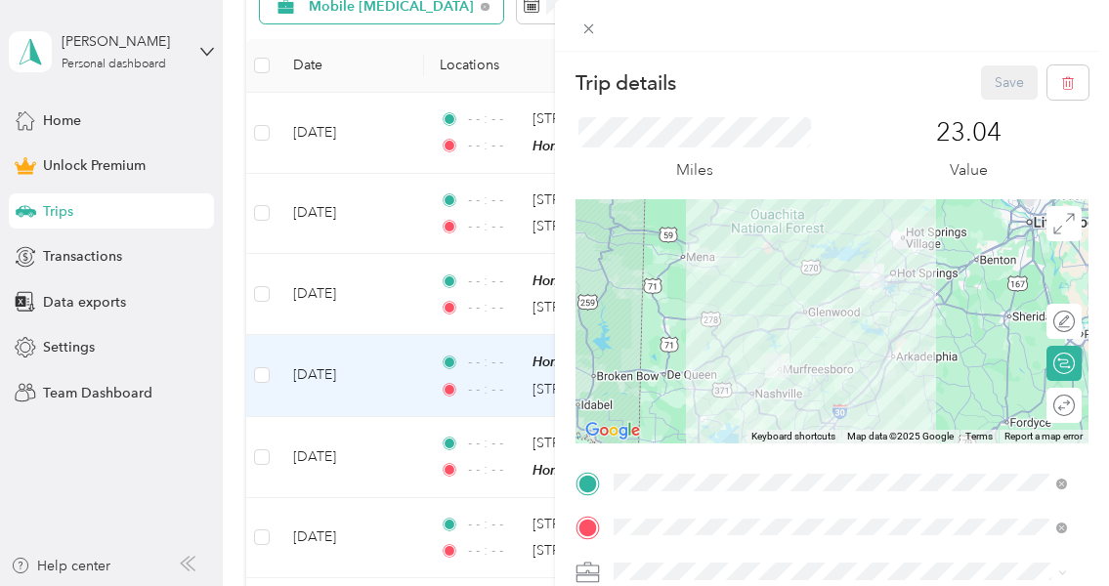
click at [414, 291] on div "Trip details Save This trip cannot be edited because it is either under review,…" at bounding box center [554, 293] width 1109 height 586
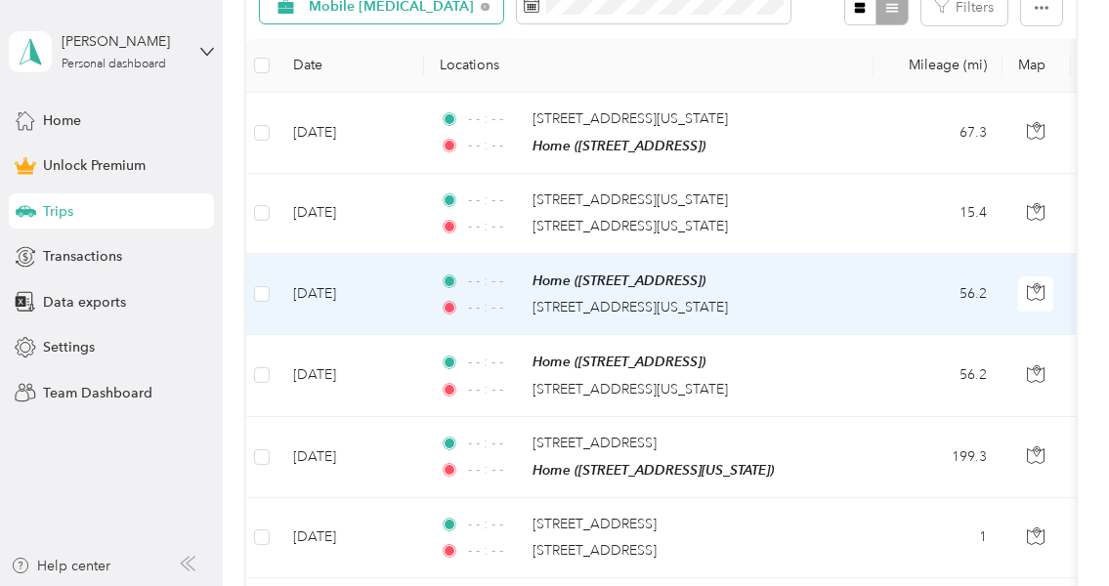
click at [412, 296] on td "[DATE]" at bounding box center [351, 294] width 147 height 81
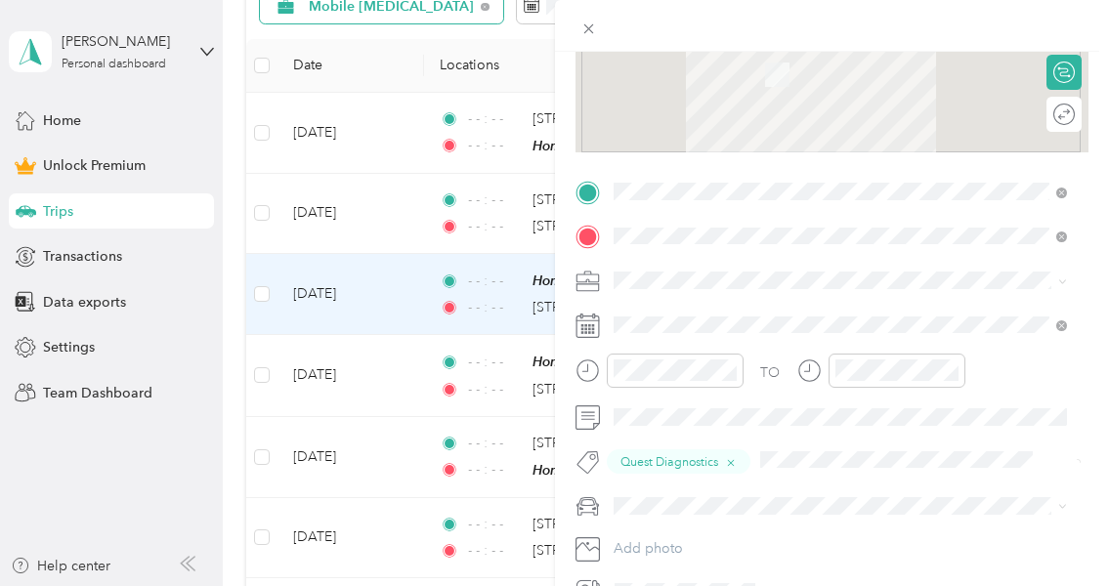
scroll to position [293, 0]
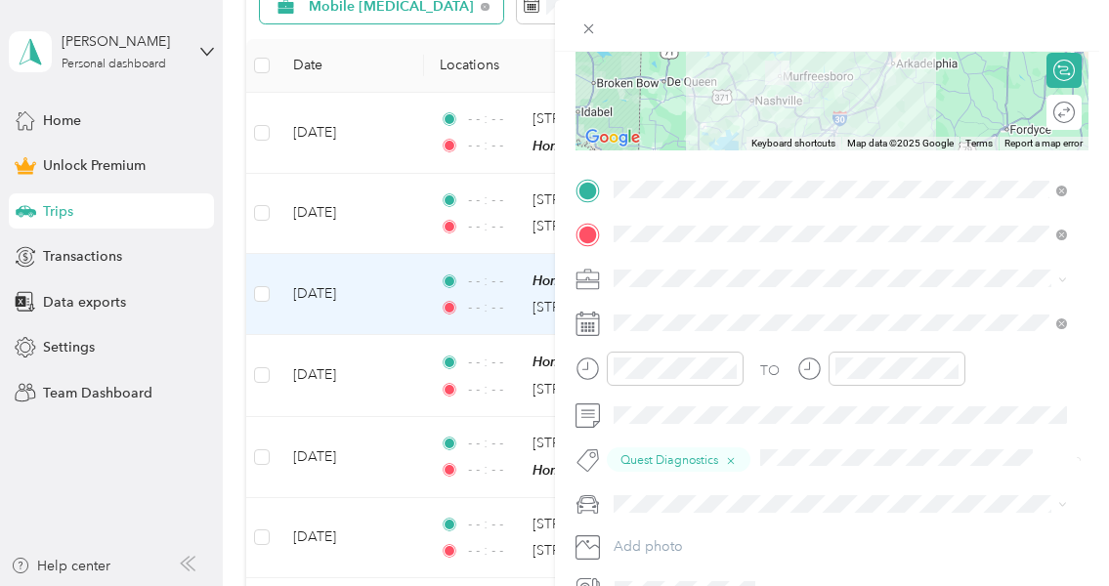
click at [392, 372] on div "Trip details Save This trip cannot be edited because it is either under review,…" at bounding box center [554, 293] width 1109 height 586
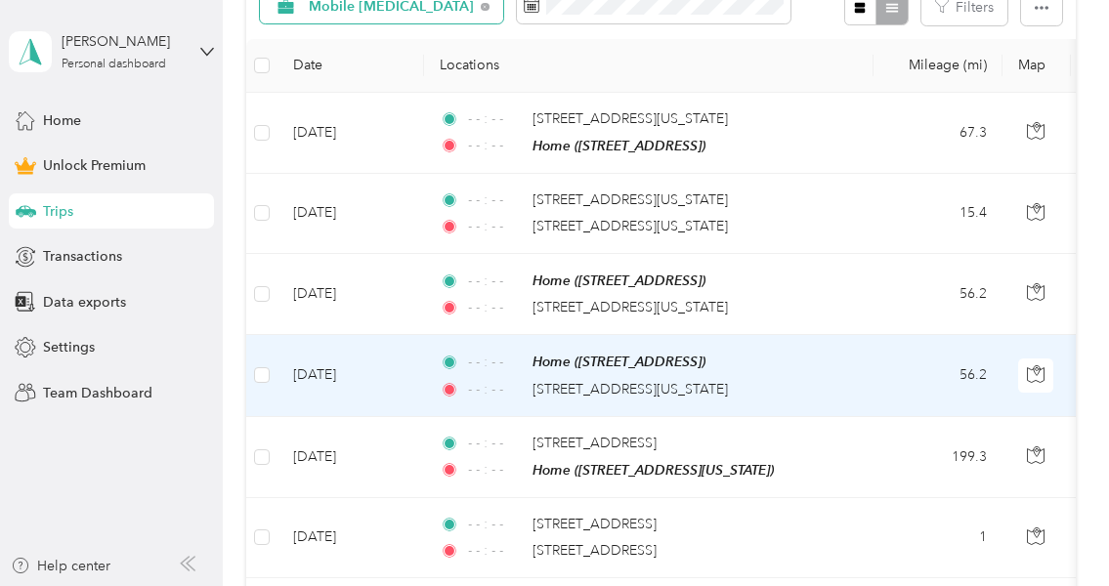
click at [392, 372] on td "[DATE]" at bounding box center [351, 375] width 147 height 81
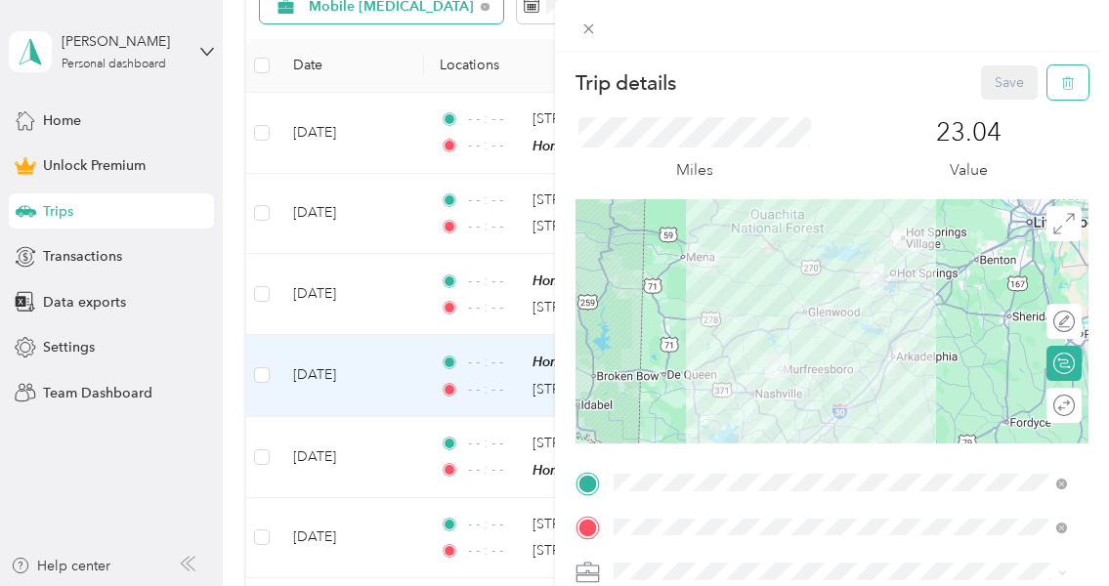
click at [1066, 81] on button "button" at bounding box center [1068, 82] width 41 height 34
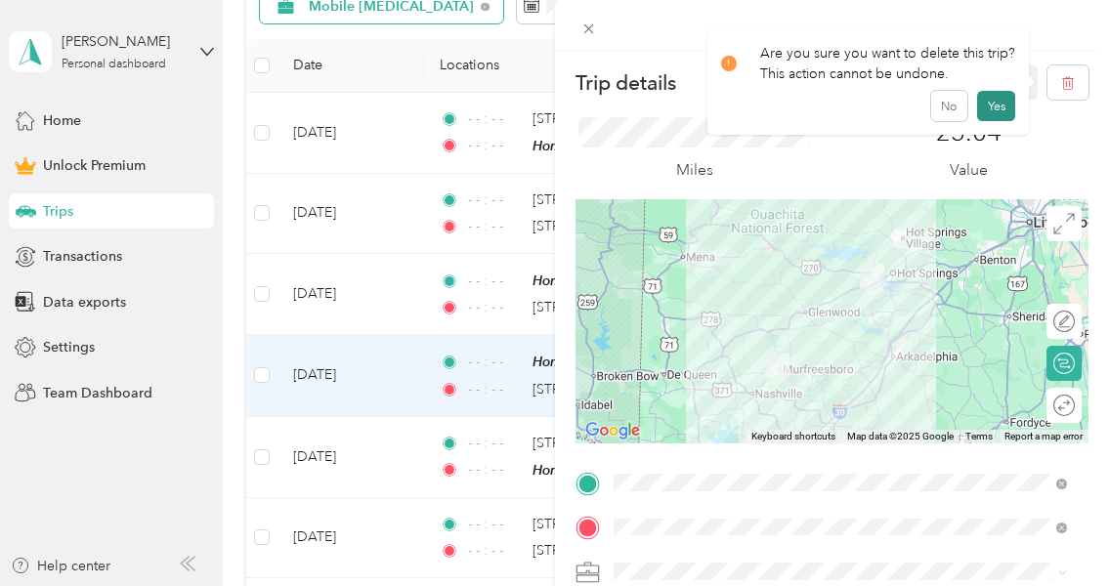
click at [1001, 103] on button "Yes" at bounding box center [996, 106] width 38 height 31
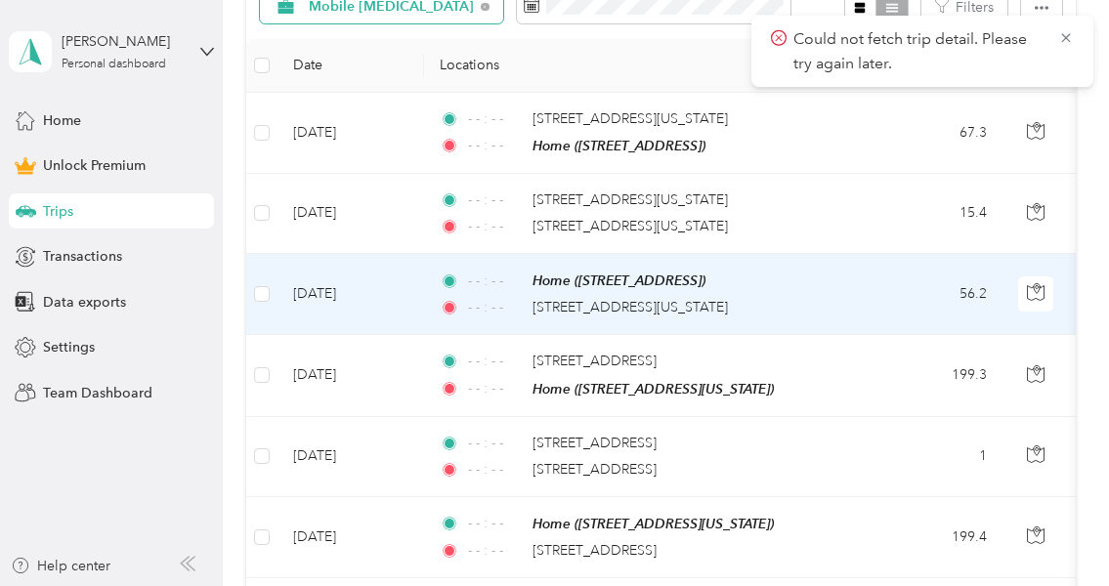
click at [411, 294] on td "[DATE]" at bounding box center [351, 294] width 147 height 81
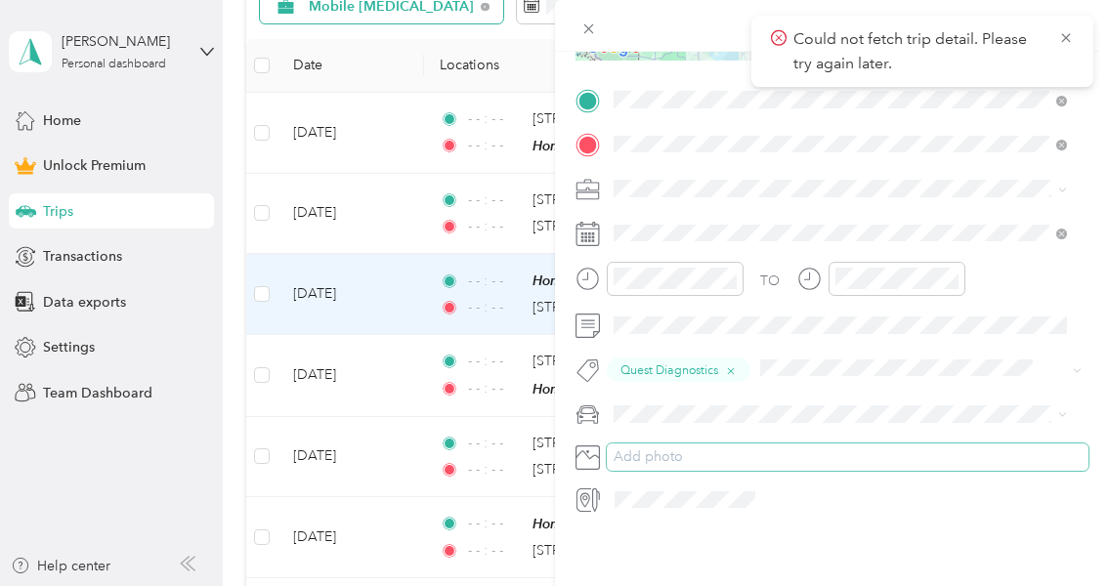
scroll to position [397, 0]
click at [1064, 34] on icon at bounding box center [1066, 38] width 16 height 18
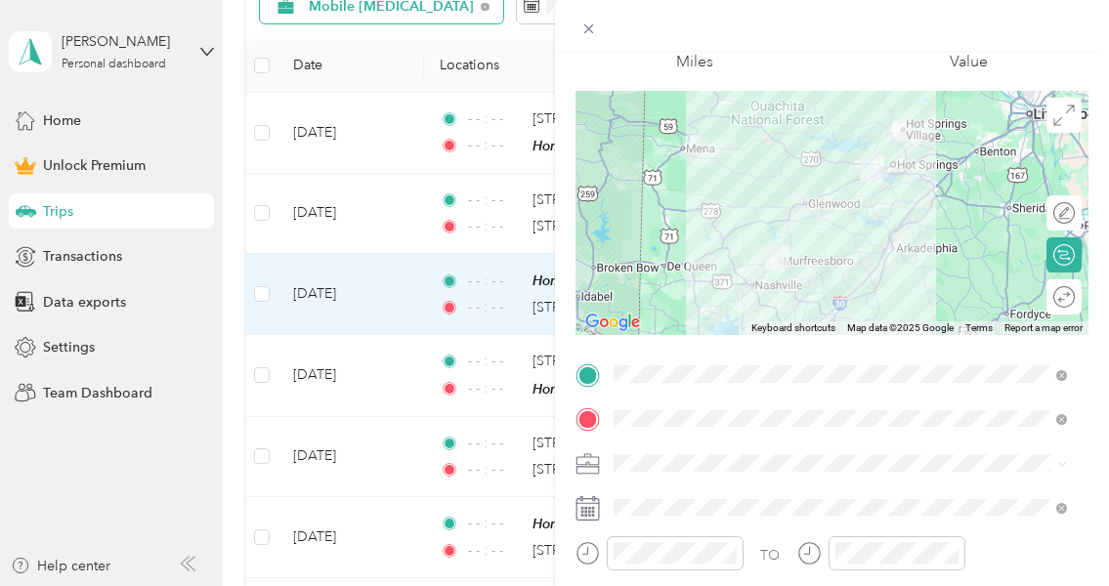
scroll to position [0, 0]
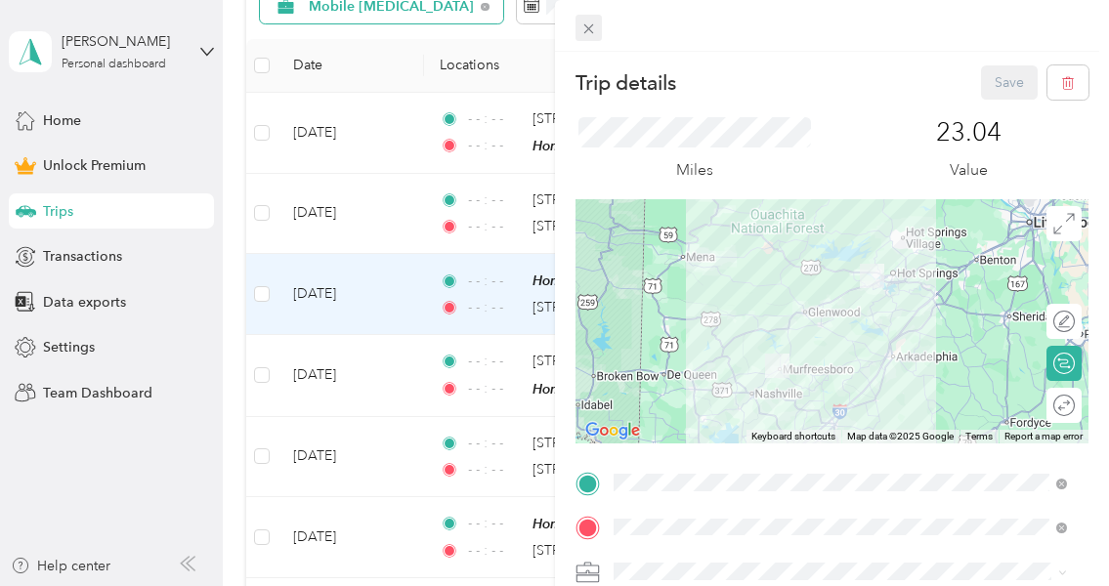
click at [588, 27] on icon at bounding box center [588, 29] width 10 height 10
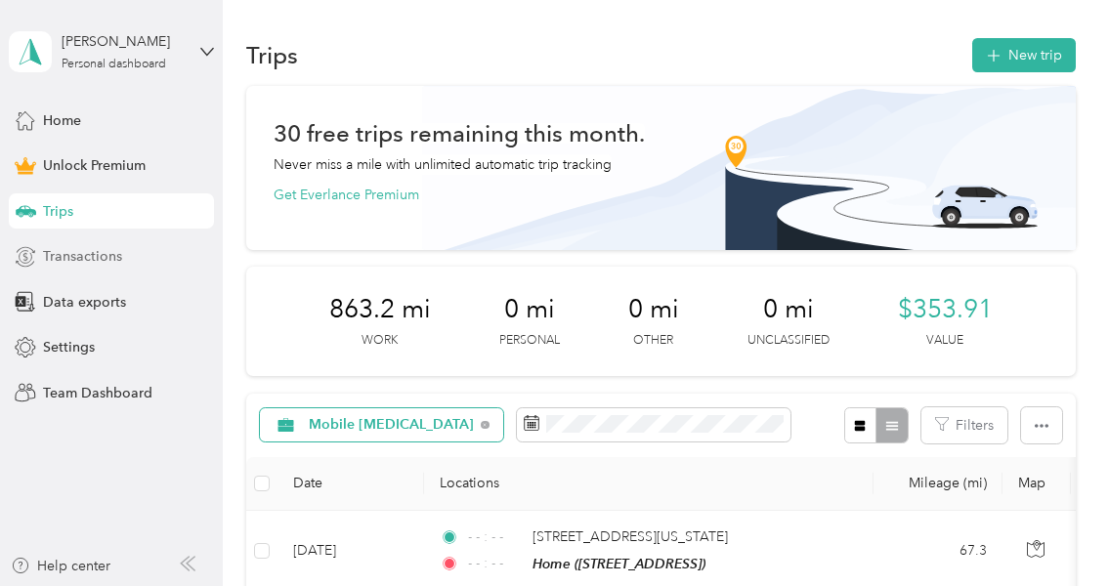
click at [78, 257] on span "Transactions" at bounding box center [82, 256] width 79 height 21
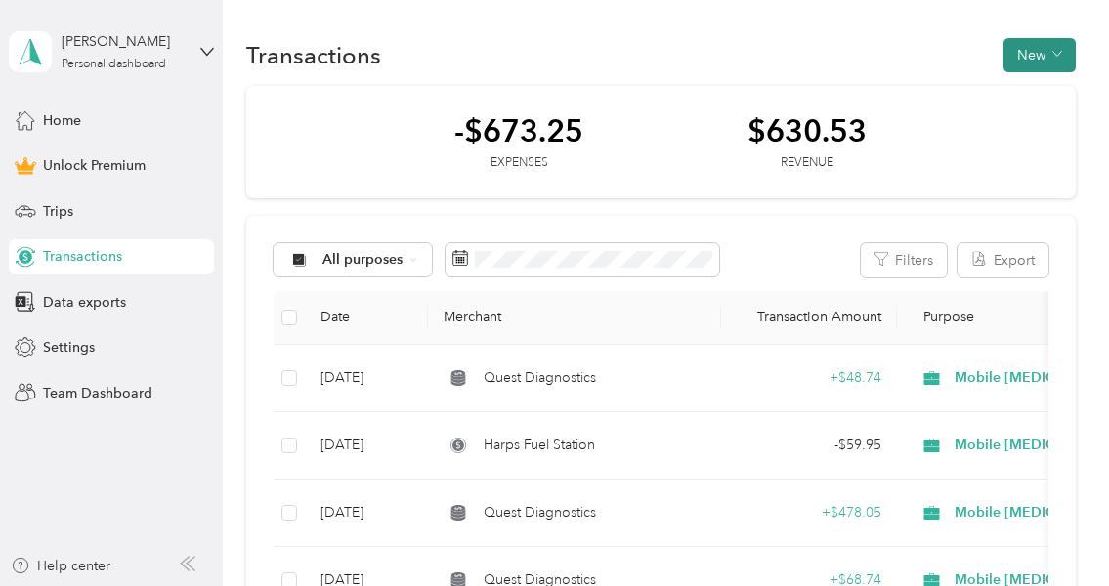
click at [1027, 47] on button "New" at bounding box center [1040, 55] width 72 height 34
click at [1030, 87] on span "Expense" at bounding box center [1030, 92] width 53 height 21
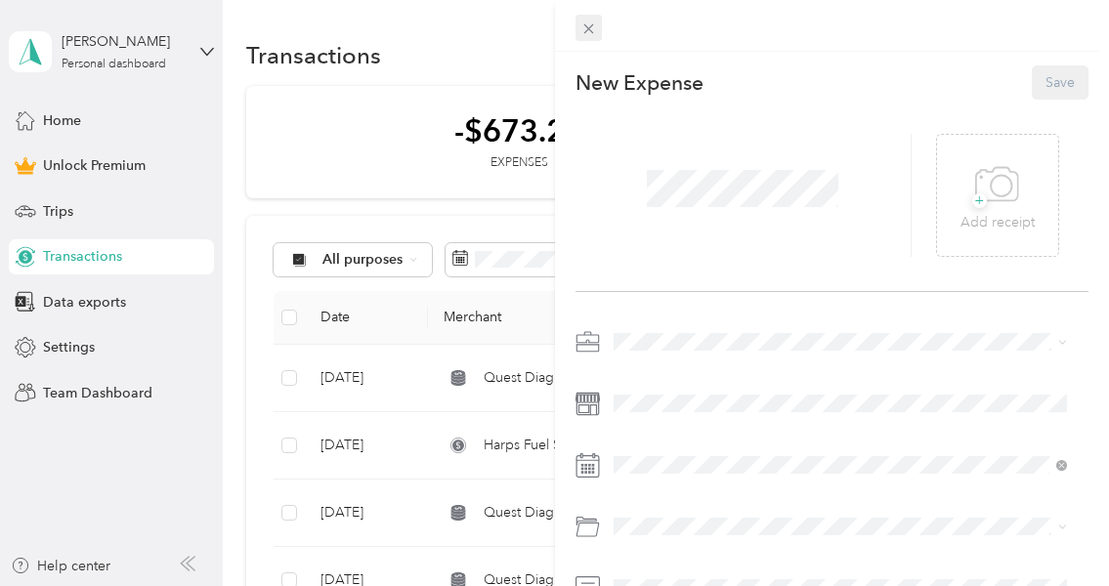
click at [593, 30] on icon at bounding box center [588, 29] width 17 height 17
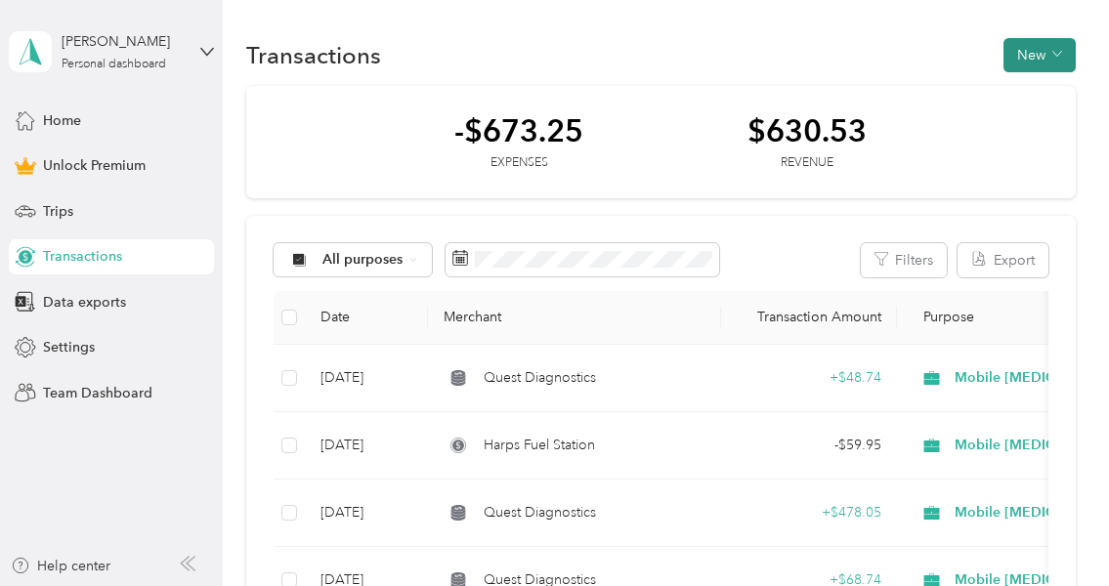
click at [1031, 49] on button "New" at bounding box center [1040, 55] width 72 height 34
click at [1025, 122] on span "Revenue" at bounding box center [1031, 126] width 54 height 21
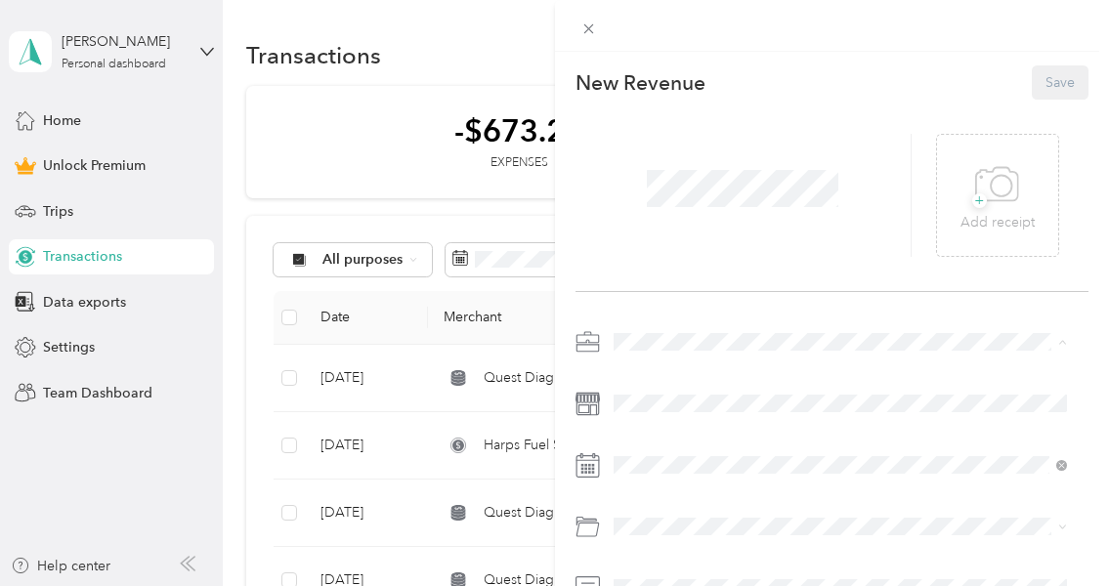
click at [676, 135] on span "Mobile [MEDICAL_DATA]" at bounding box center [699, 135] width 158 height 17
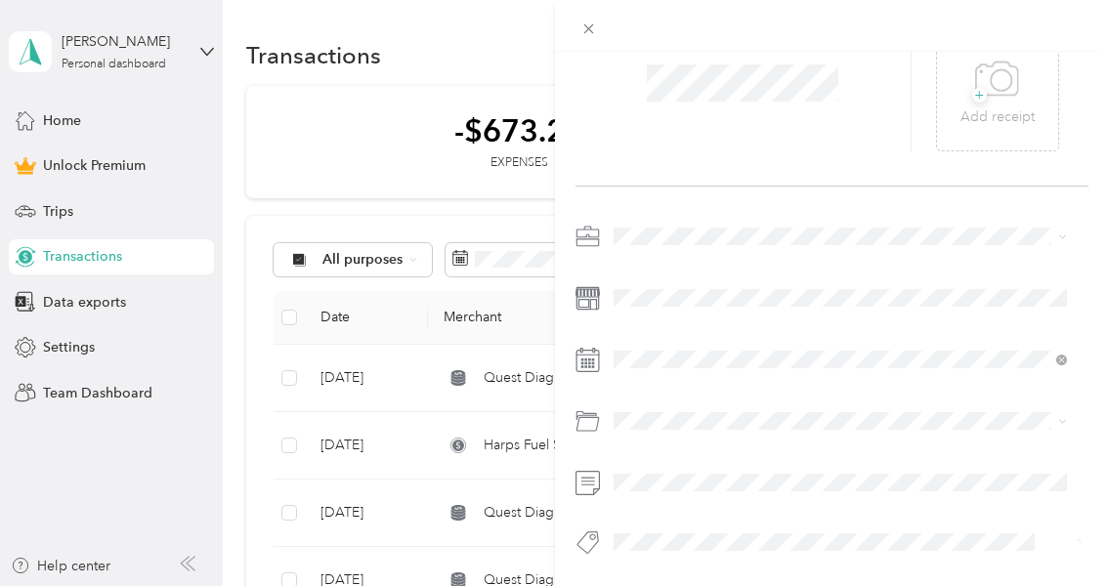
scroll to position [119, 0]
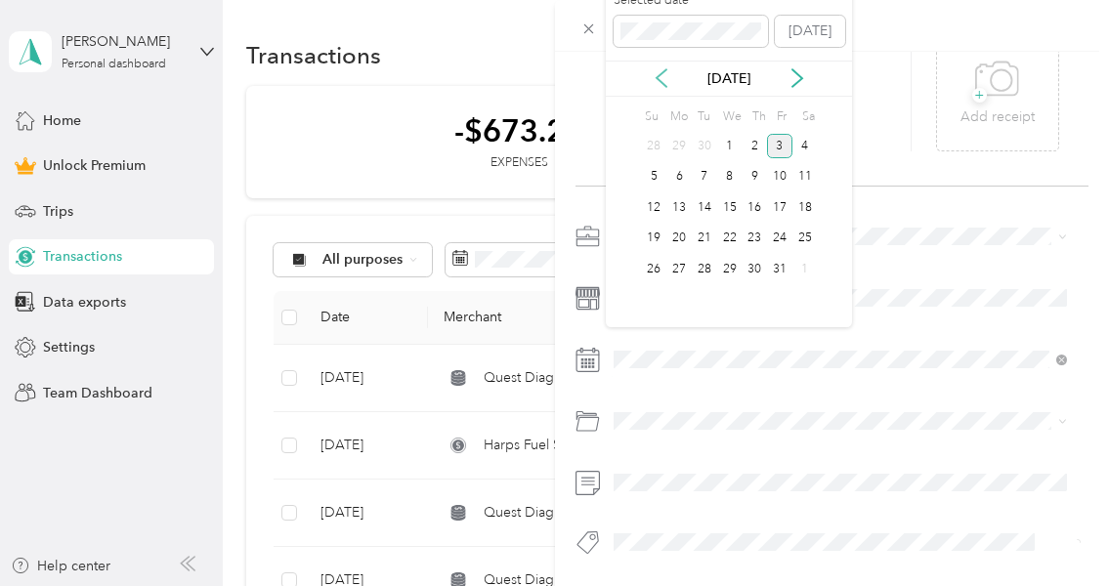
click at [660, 76] on icon at bounding box center [662, 78] width 20 height 20
click at [662, 267] on div "28" at bounding box center [653, 269] width 25 height 24
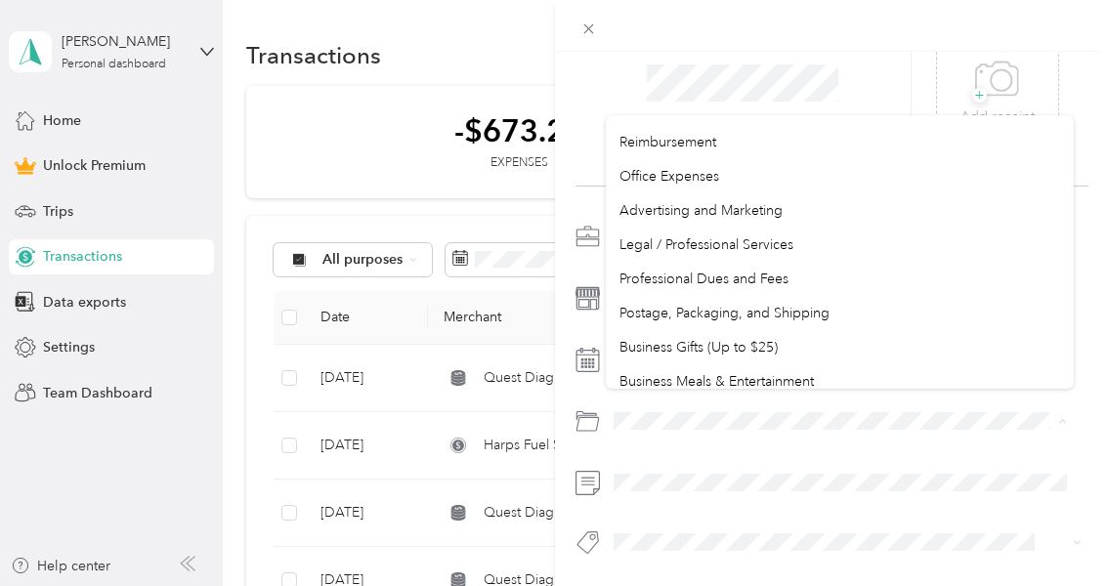
scroll to position [547, 0]
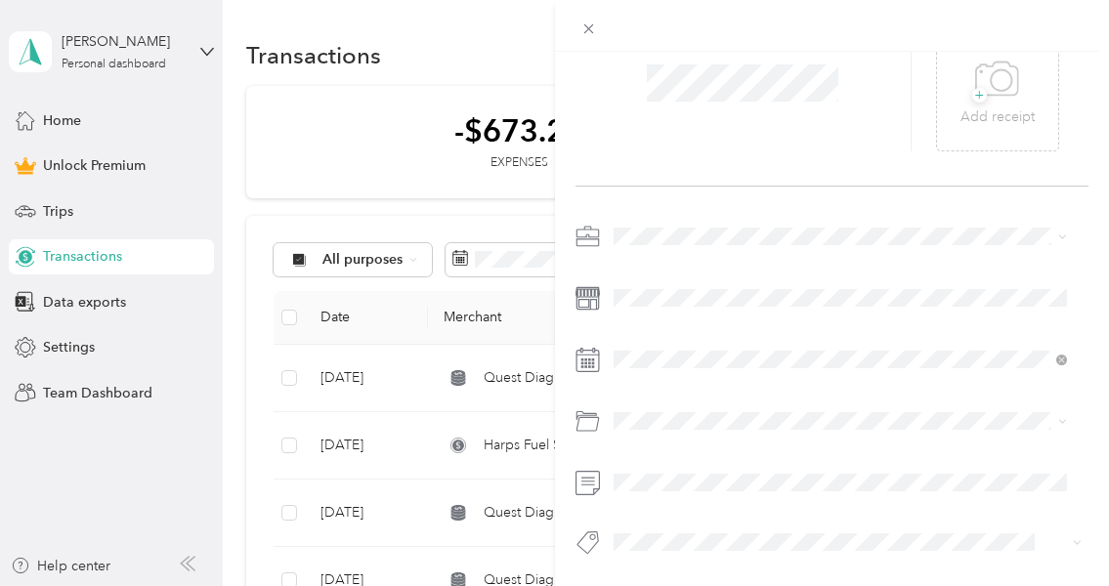
click at [393, 175] on div "This revenue cannot be edited because it is either under review, approved, or p…" at bounding box center [554, 293] width 1109 height 586
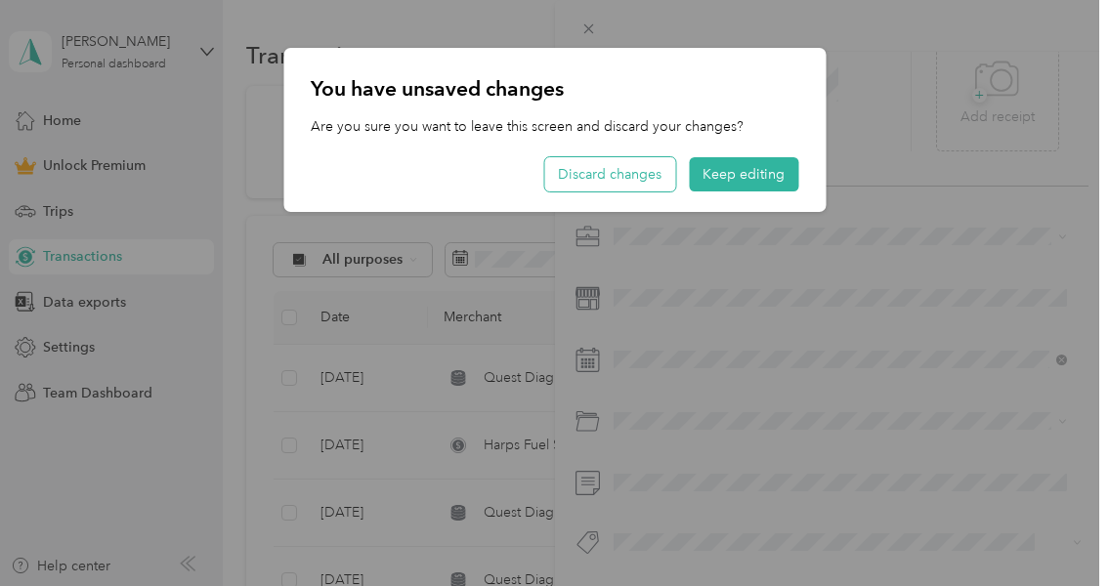
click at [639, 167] on button "Discard changes" at bounding box center [609, 174] width 131 height 34
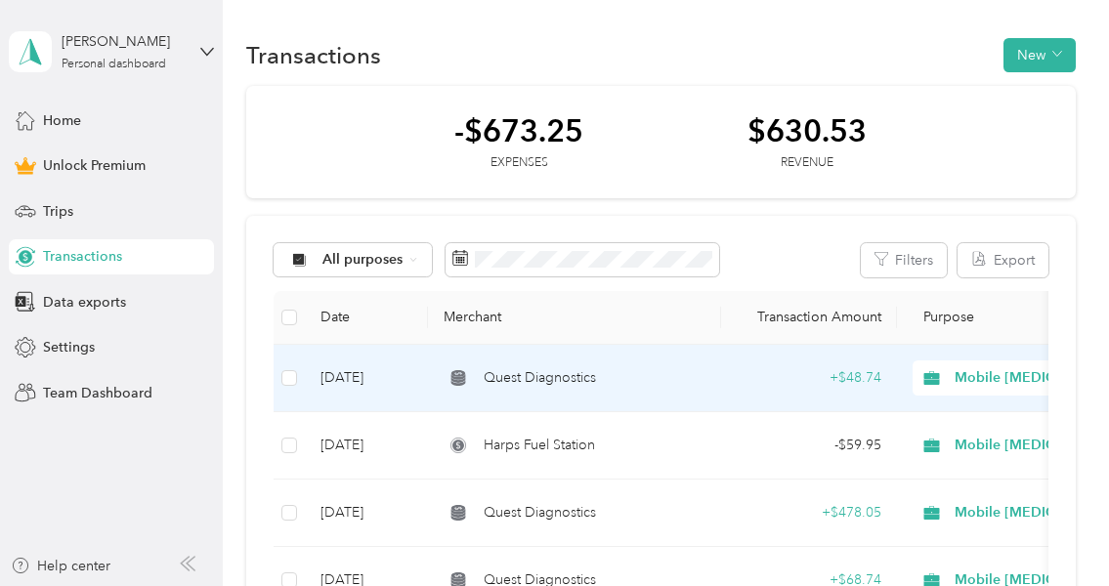
click at [613, 371] on div "Quest Diagnostics" at bounding box center [575, 377] width 262 height 21
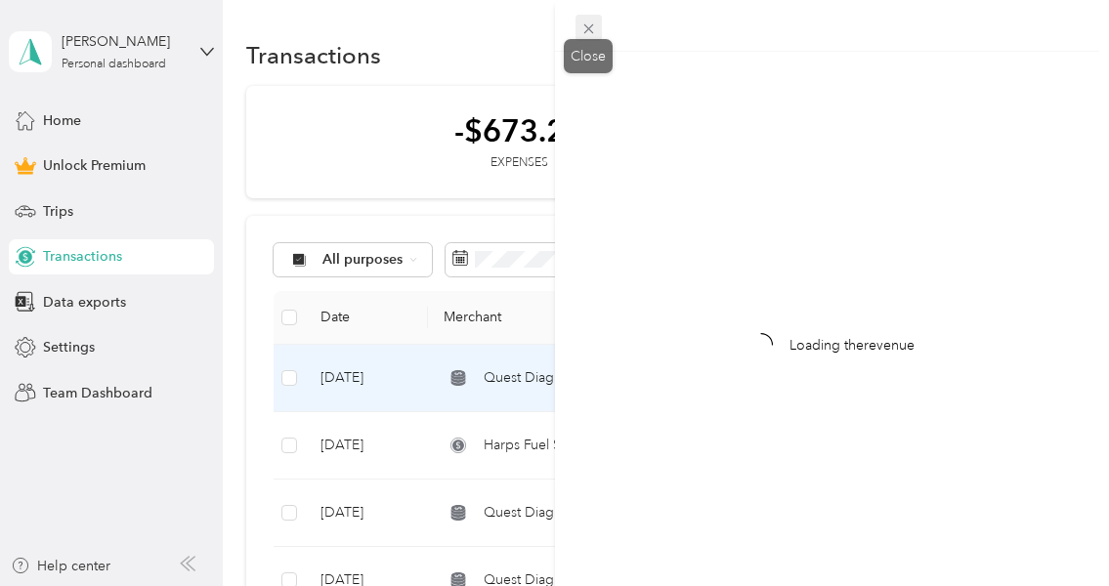
click at [582, 25] on icon at bounding box center [588, 29] width 17 height 17
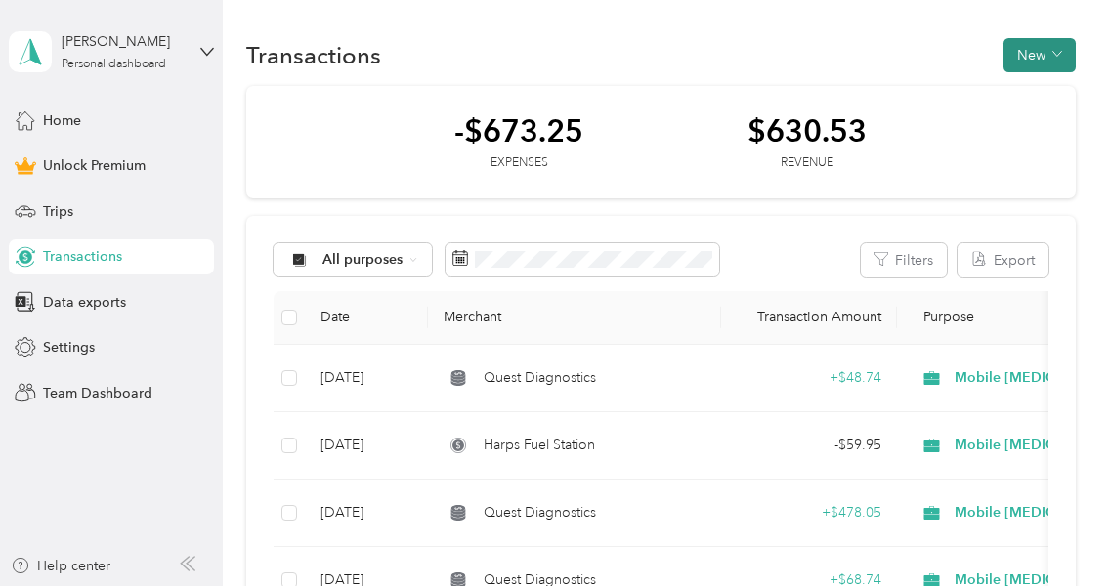
click at [1019, 56] on button "New" at bounding box center [1040, 55] width 72 height 34
click at [1024, 93] on span "Expense" at bounding box center [1030, 92] width 53 height 21
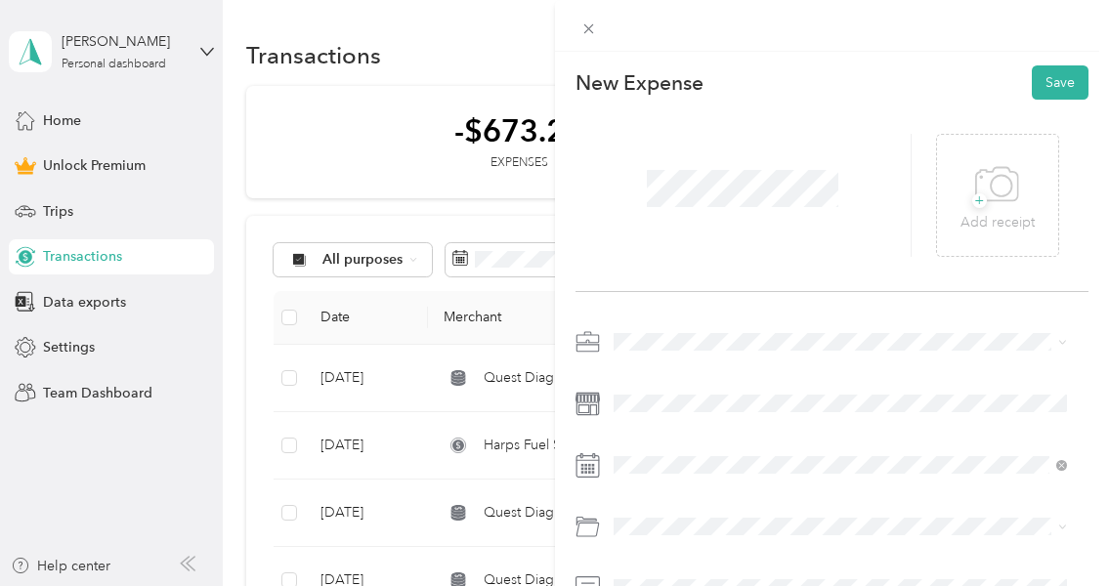
click at [666, 141] on div "Mobile [MEDICAL_DATA]" at bounding box center [840, 135] width 441 height 21
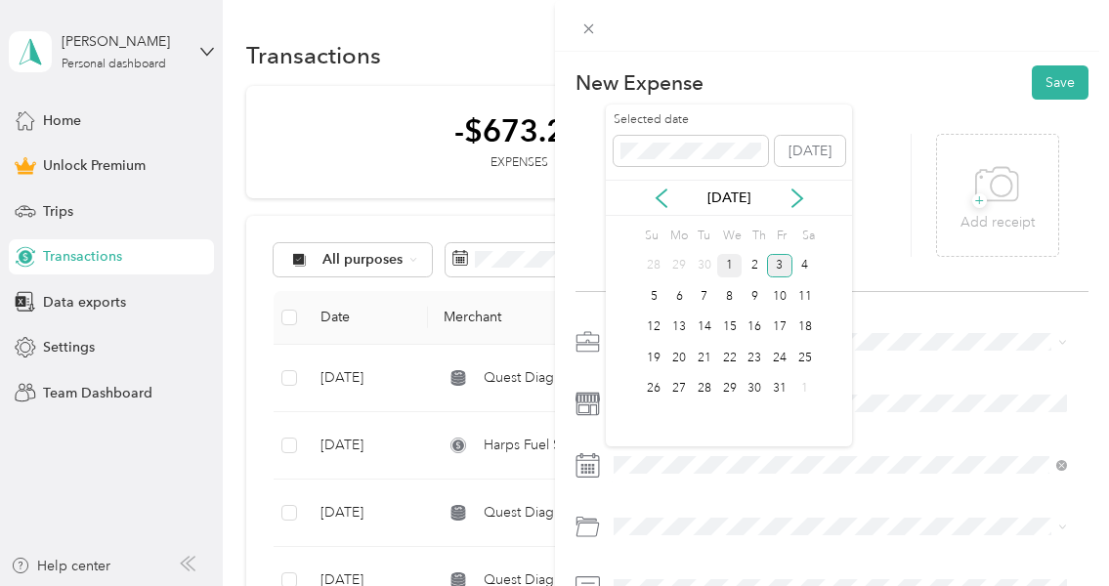
click at [728, 267] on div "1" at bounding box center [729, 266] width 25 height 24
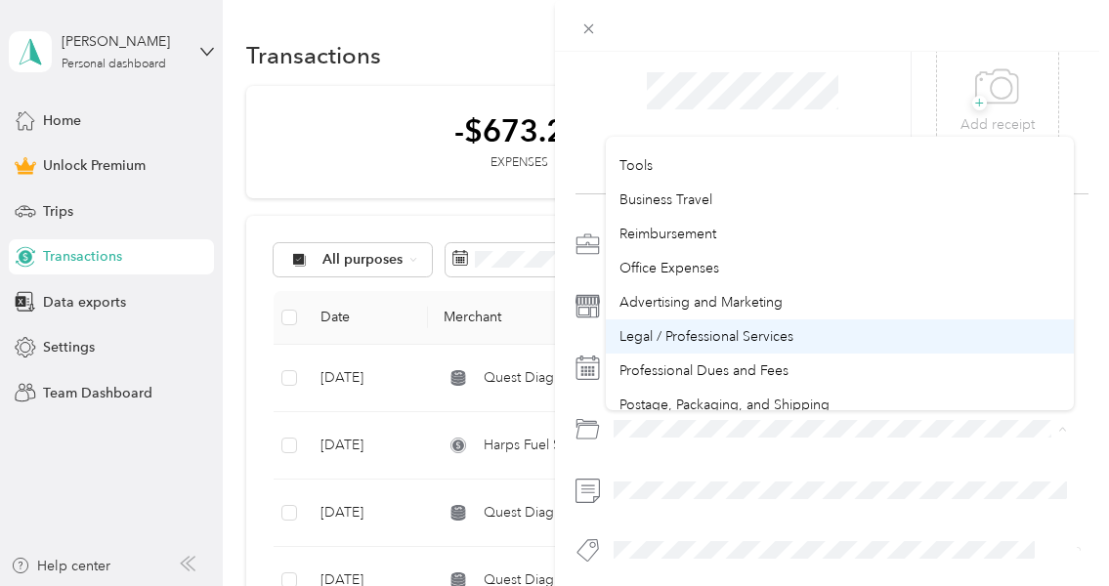
scroll to position [450, 0]
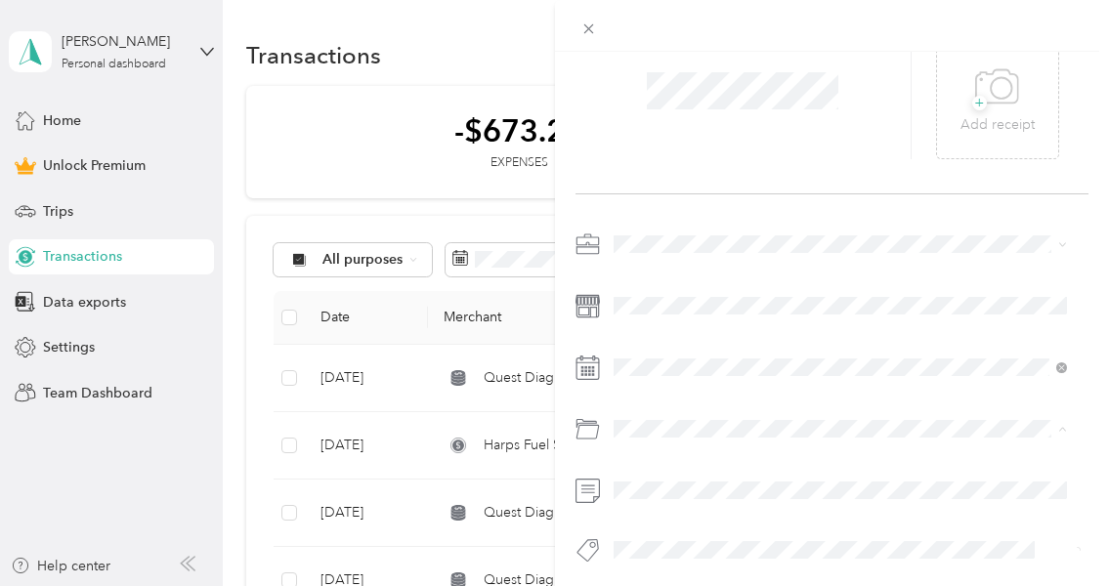
click at [735, 226] on div "Business Travel" at bounding box center [840, 228] width 441 height 21
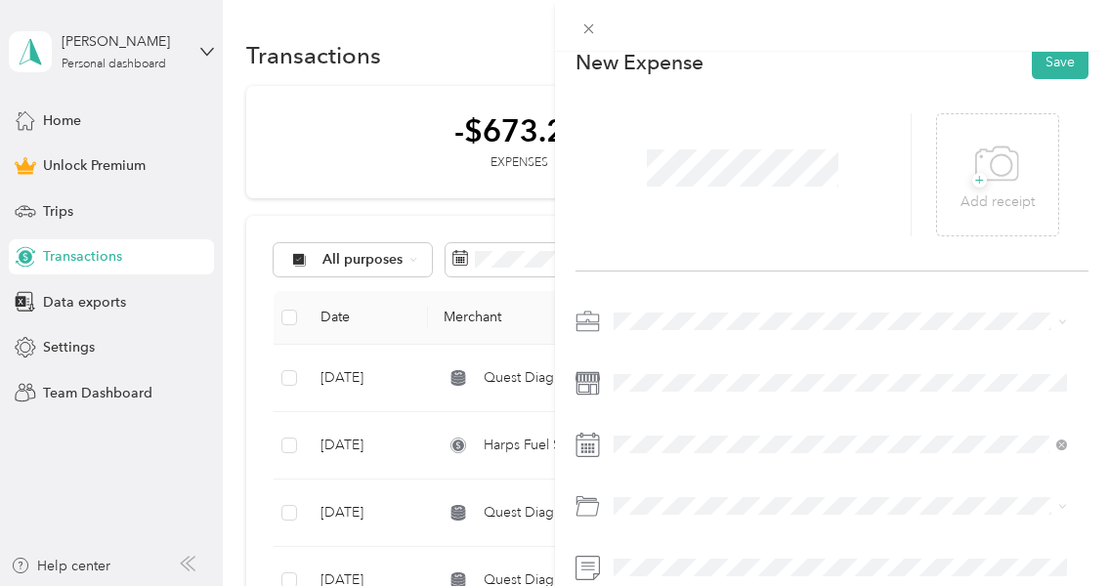
scroll to position [0, 0]
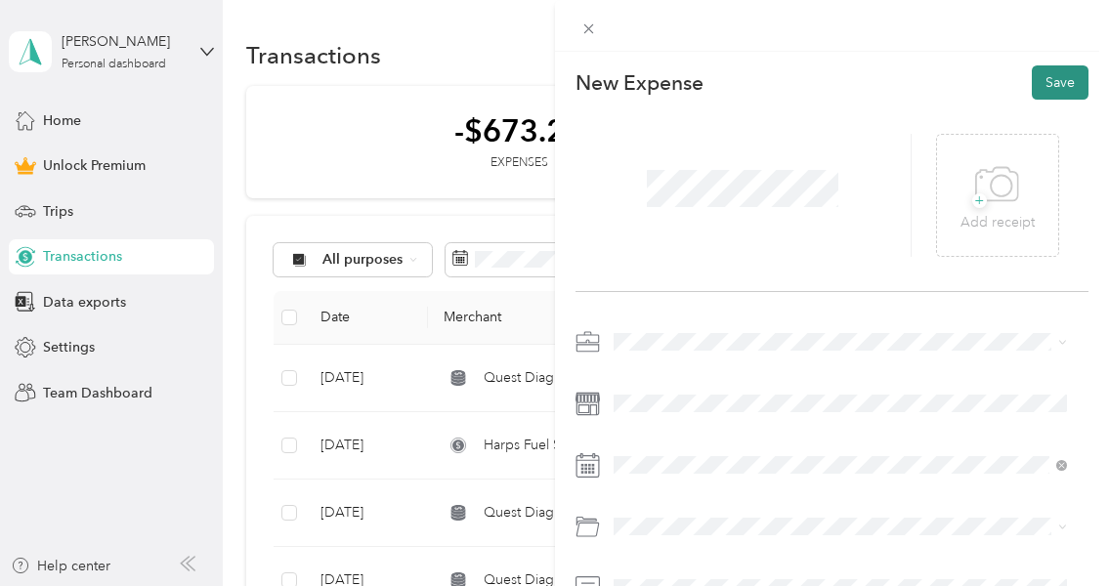
click at [1033, 82] on button "Save" at bounding box center [1060, 82] width 57 height 34
